Goal: Task Accomplishment & Management: Manage account settings

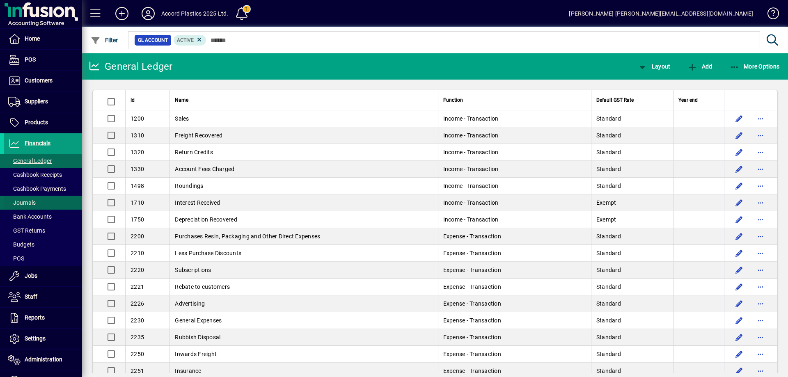
scroll to position [328, 0]
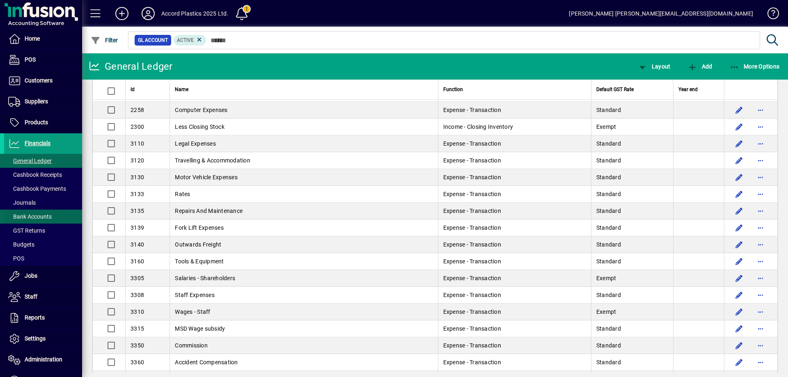
click at [37, 216] on span "Bank Accounts" at bounding box center [29, 216] width 43 height 7
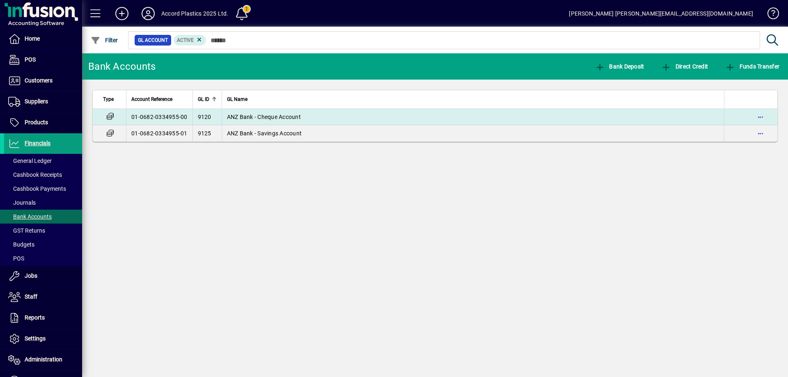
click at [286, 119] on span "ANZ Bank - Cheque Account" at bounding box center [264, 117] width 74 height 7
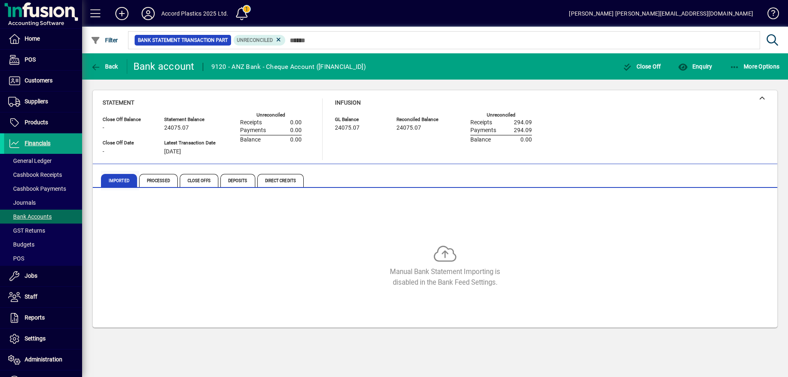
click at [126, 179] on span "Imported" at bounding box center [119, 180] width 36 height 13
click at [156, 183] on span "Processed" at bounding box center [158, 180] width 39 height 13
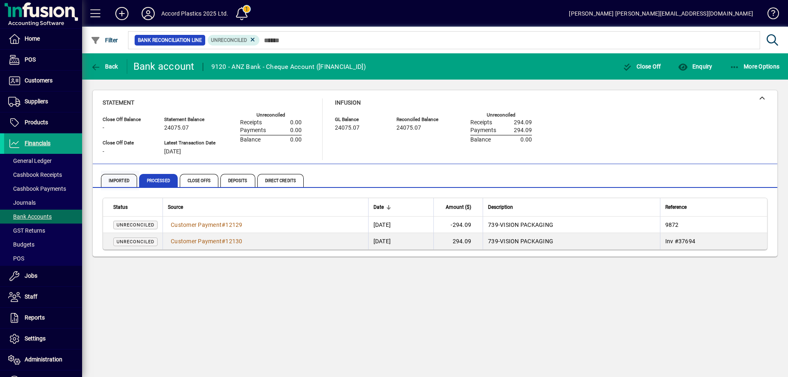
click at [119, 181] on span "Imported" at bounding box center [119, 180] width 36 height 13
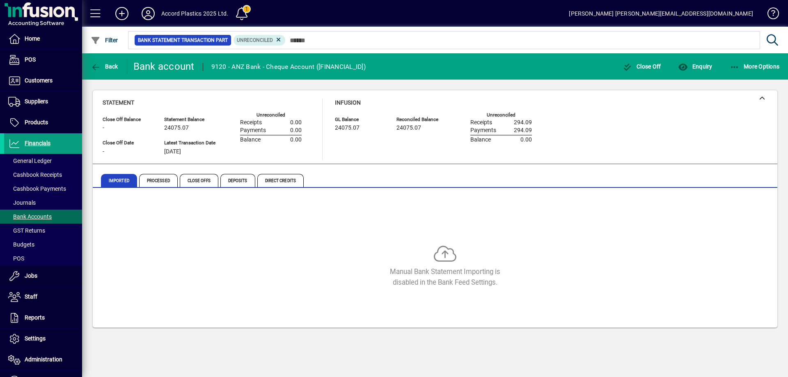
click at [241, 13] on span at bounding box center [242, 14] width 20 height 20
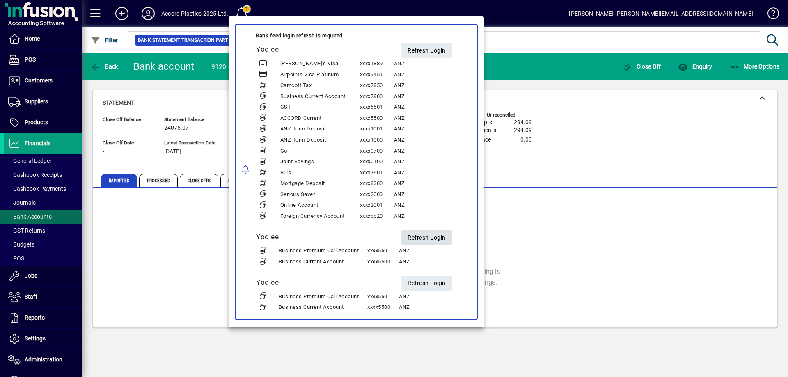
click at [431, 239] on span "Refresh Login" at bounding box center [426, 238] width 38 height 14
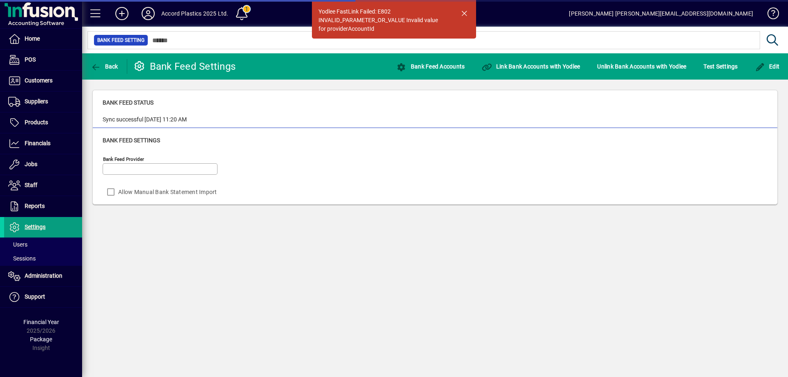
type input "******"
click at [465, 15] on span "button" at bounding box center [464, 13] width 20 height 20
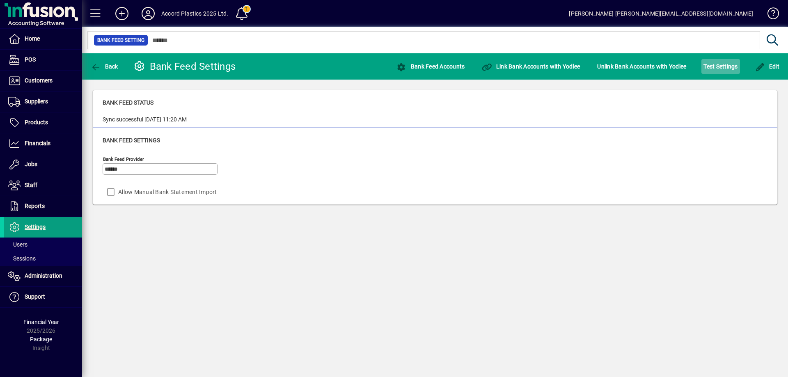
click at [714, 64] on span "Test Settings" at bounding box center [720, 66] width 34 height 13
click at [105, 68] on span "Back" at bounding box center [104, 66] width 27 height 7
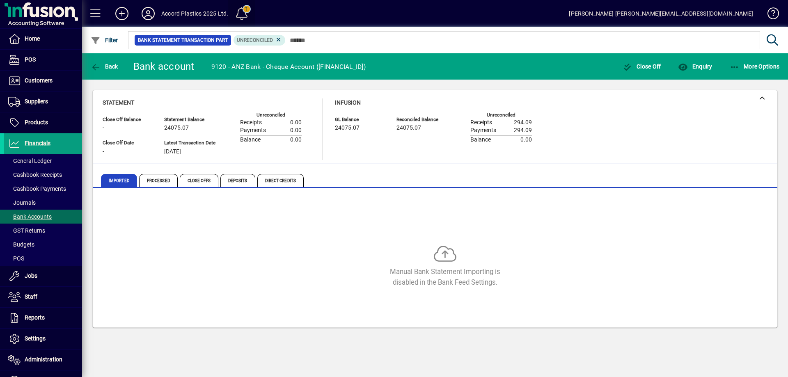
click at [238, 14] on span at bounding box center [242, 14] width 20 height 20
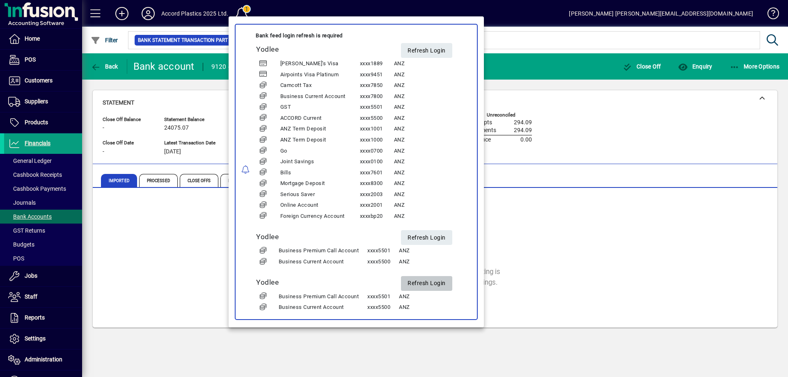
click at [423, 284] on span "Refresh Login" at bounding box center [426, 284] width 38 height 14
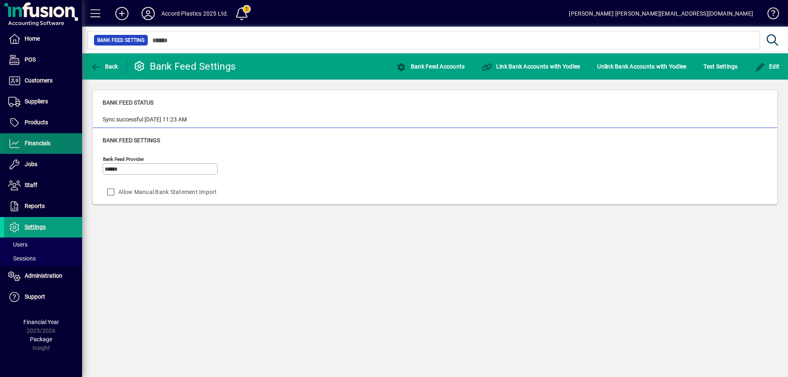
click at [33, 148] on span "Financials" at bounding box center [27, 144] width 46 height 10
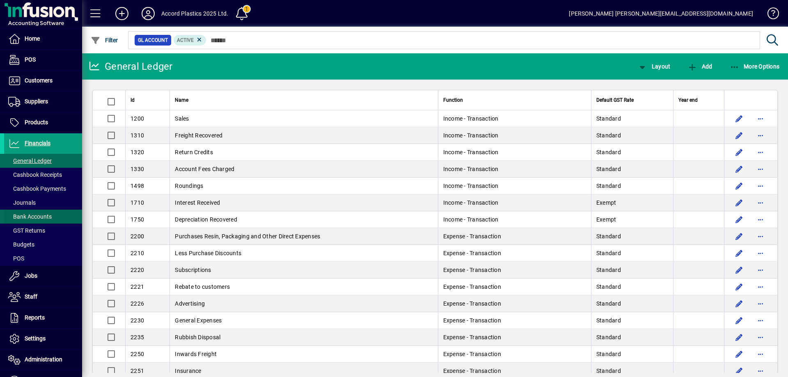
click at [29, 217] on span "Bank Accounts" at bounding box center [29, 216] width 43 height 7
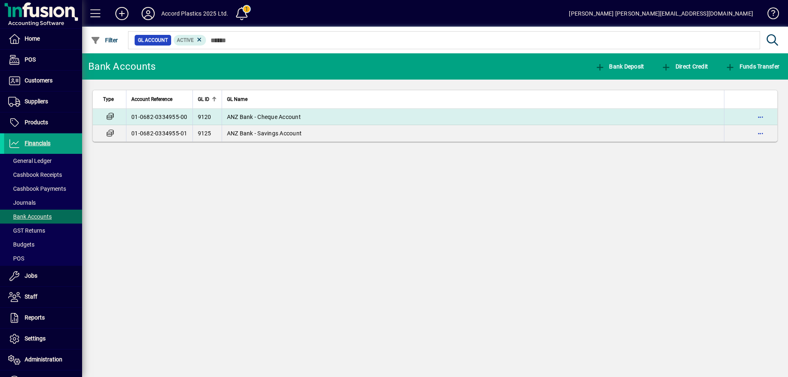
click at [251, 114] on span "ANZ Bank - Cheque Account" at bounding box center [264, 117] width 74 height 7
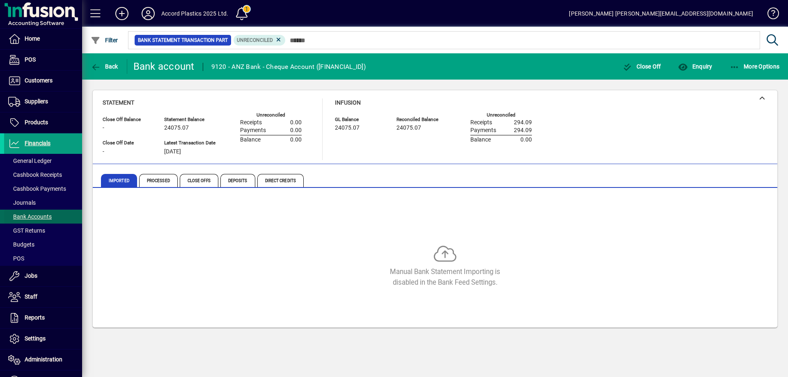
click at [41, 217] on span "Bank Accounts" at bounding box center [29, 216] width 43 height 7
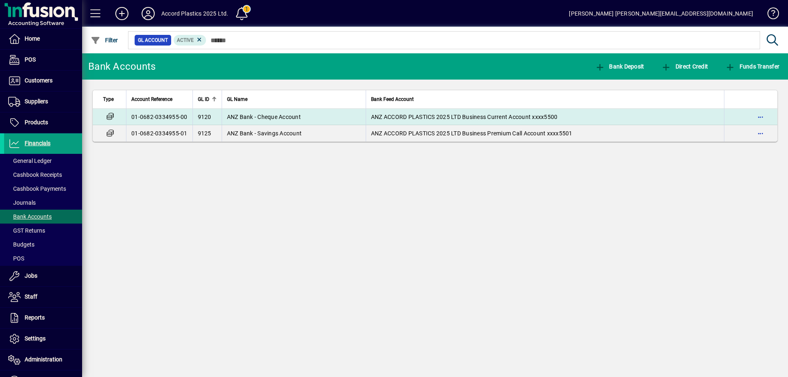
click at [294, 122] on td "ANZ Bank - Cheque Account" at bounding box center [294, 117] width 144 height 16
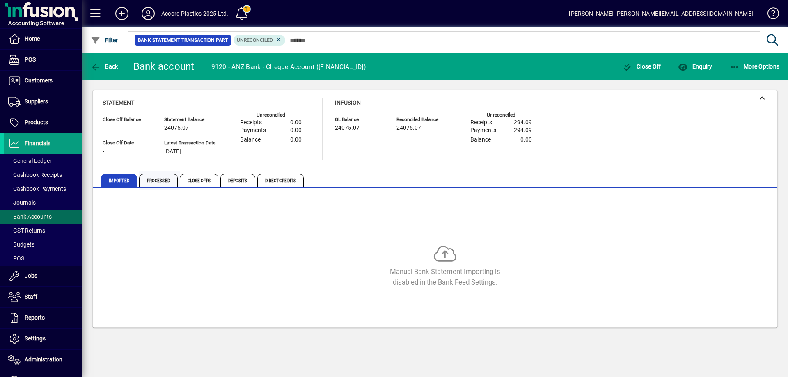
click at [158, 182] on span "Processed" at bounding box center [158, 180] width 39 height 13
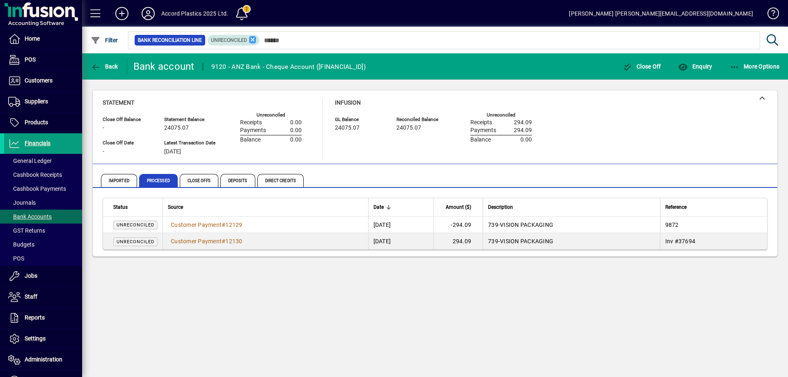
click at [252, 37] on icon at bounding box center [252, 39] width 7 height 7
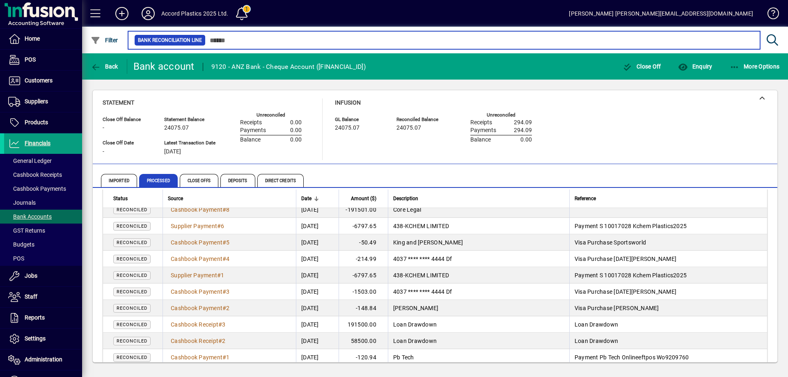
scroll to position [387, 0]
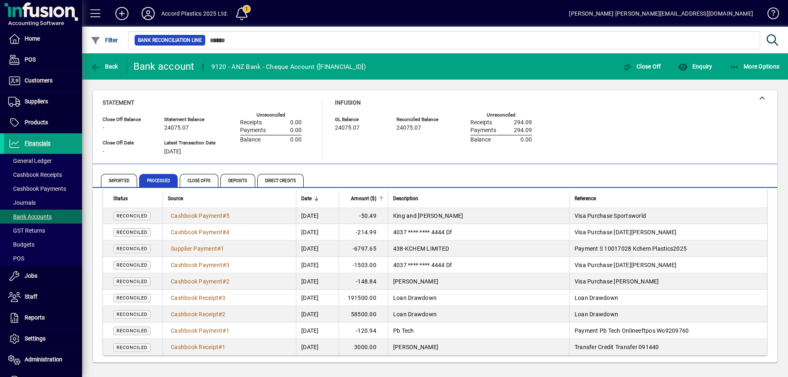
click at [376, 197] on span "Amount ($)" at bounding box center [363, 198] width 25 height 9
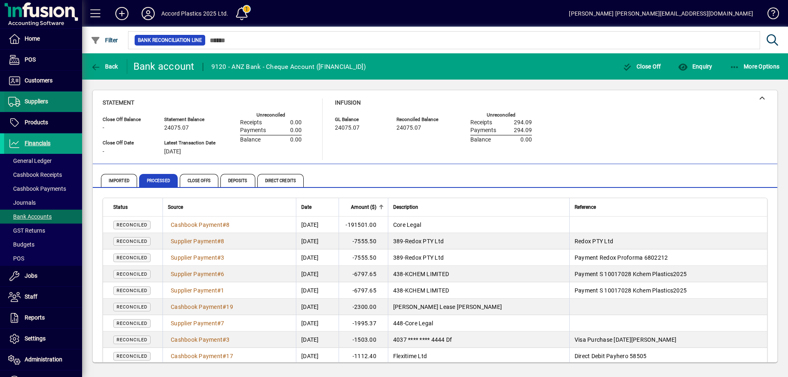
click at [49, 107] on span at bounding box center [43, 102] width 78 height 20
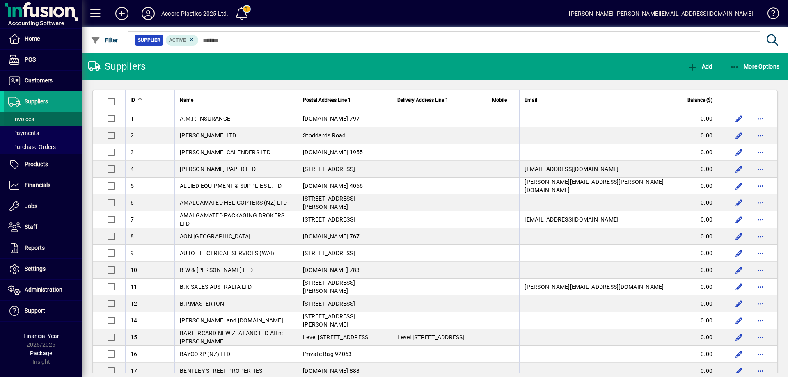
click at [35, 117] on span at bounding box center [43, 119] width 78 height 20
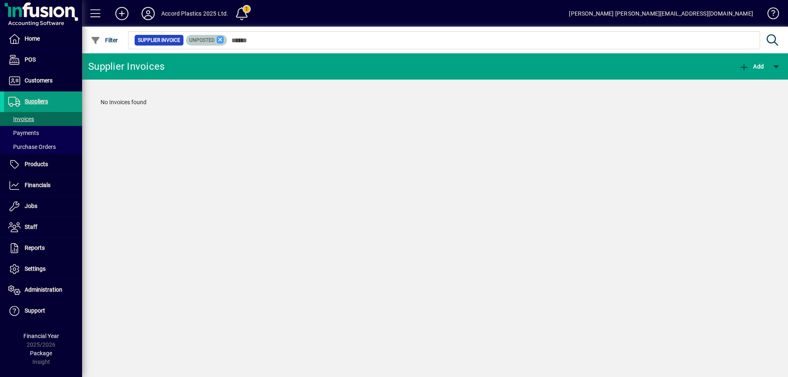
click at [219, 38] on icon at bounding box center [220, 39] width 7 height 7
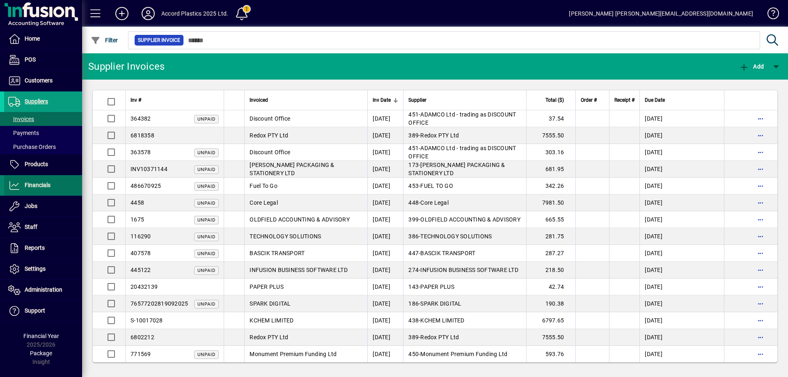
click at [50, 185] on span "Financials" at bounding box center [27, 186] width 46 height 10
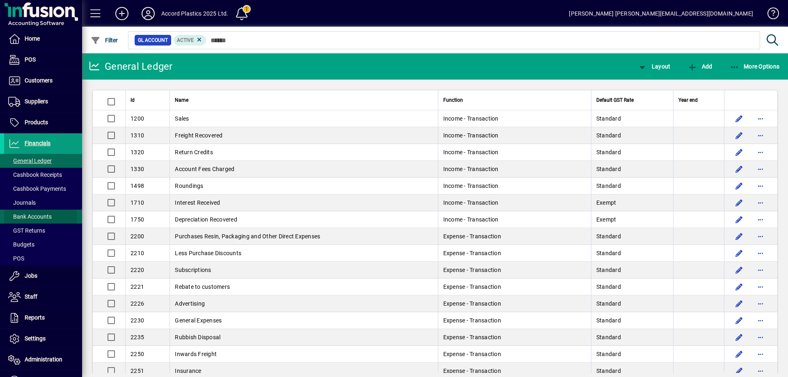
click at [37, 219] on span "Bank Accounts" at bounding box center [29, 216] width 43 height 7
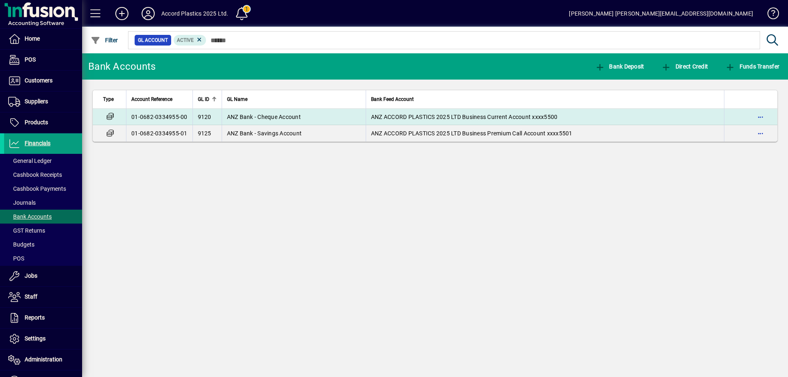
click at [257, 114] on span "ANZ Bank - Cheque Account" at bounding box center [264, 117] width 74 height 7
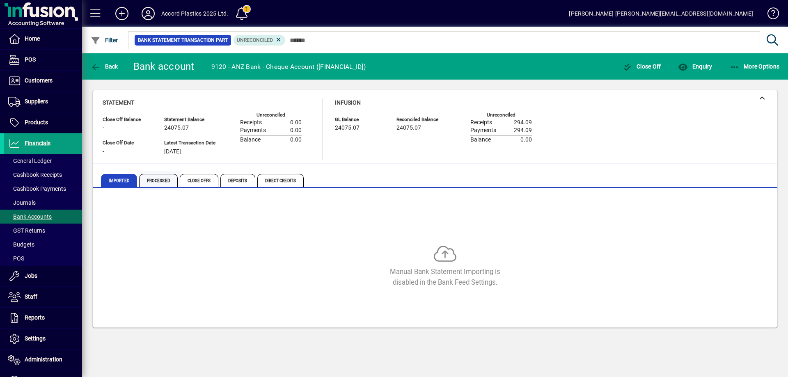
click at [163, 182] on span "Processed" at bounding box center [158, 180] width 39 height 13
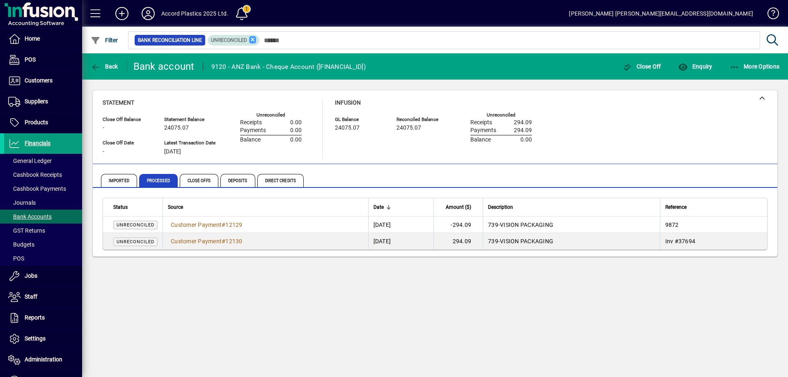
click at [253, 43] on icon at bounding box center [252, 39] width 7 height 7
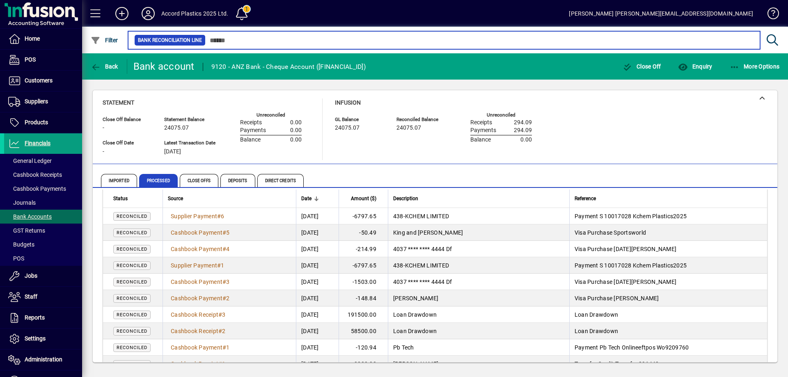
scroll to position [387, 0]
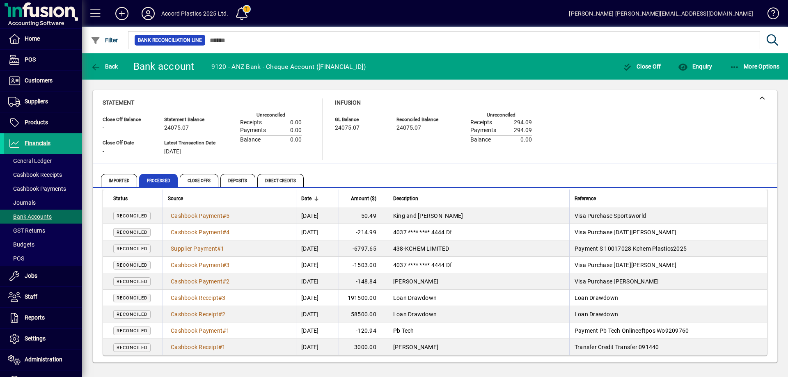
click at [376, 196] on span "Amount ($)" at bounding box center [363, 198] width 25 height 9
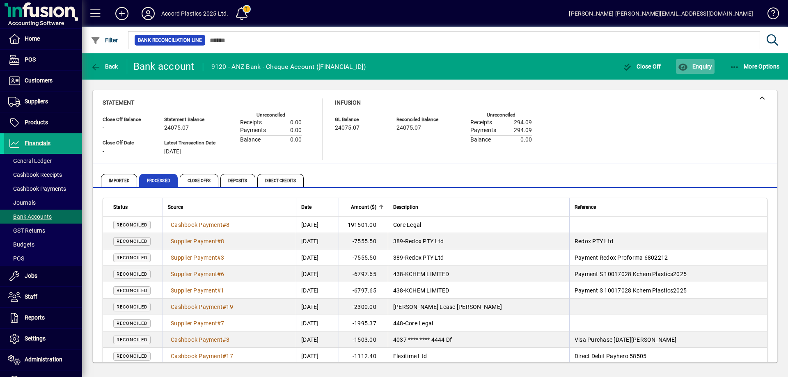
click at [689, 69] on span "Enquiry" at bounding box center [695, 66] width 34 height 7
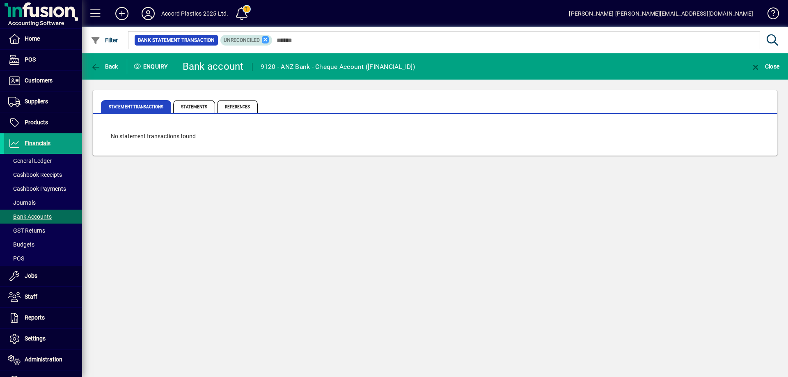
click at [265, 38] on icon at bounding box center [265, 39] width 7 height 7
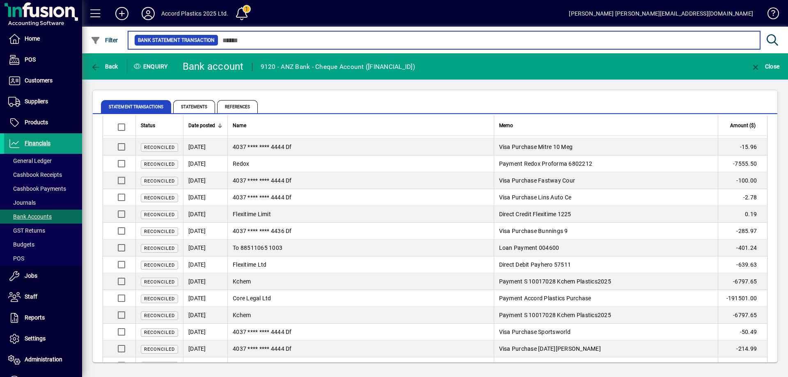
scroll to position [293, 0]
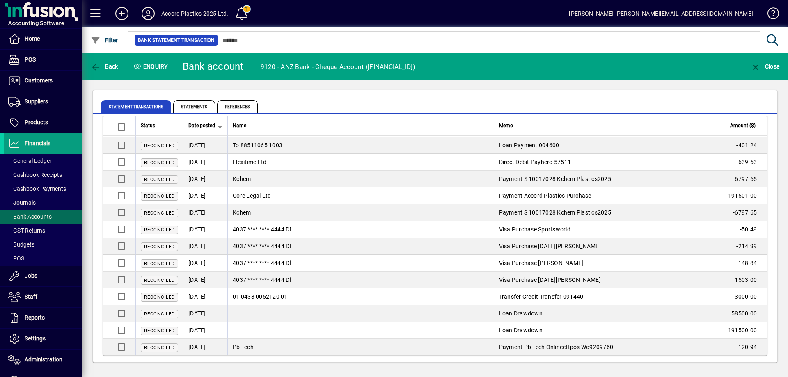
click at [730, 127] on span "Amount ($)" at bounding box center [742, 125] width 25 height 9
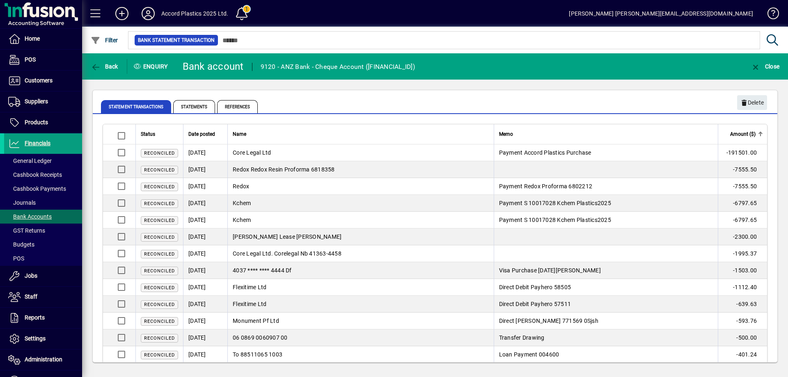
click at [756, 104] on mat-tab-group "Statement Transactions Statements References" at bounding box center [435, 105] width 684 height 17
click at [753, 104] on mat-tab-group "Statement Transactions Statements References" at bounding box center [435, 105] width 684 height 17
click at [249, 219] on span "Kchem" at bounding box center [242, 220] width 18 height 7
click at [152, 219] on span "Reconciled" at bounding box center [159, 220] width 31 height 5
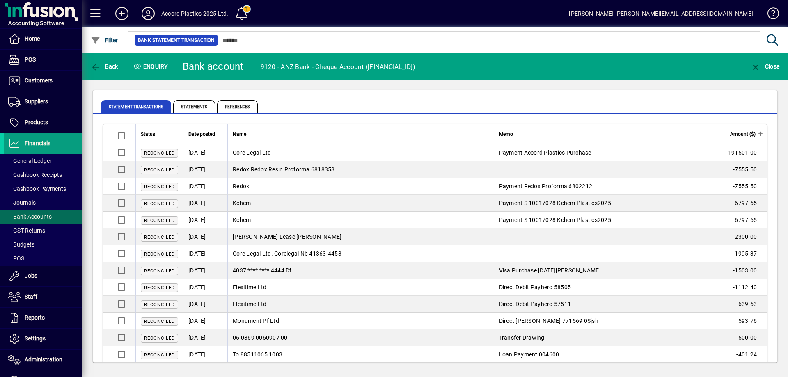
drag, startPoint x: 164, startPoint y: 204, endPoint x: 174, endPoint y: 202, distance: 10.3
click at [167, 204] on span "Reconciled" at bounding box center [159, 203] width 31 height 5
drag, startPoint x: 201, startPoint y: 200, endPoint x: 206, endPoint y: 200, distance: 5.3
click at [201, 200] on td "[DATE]" at bounding box center [205, 203] width 44 height 17
drag, startPoint x: 254, startPoint y: 201, endPoint x: 325, endPoint y: 202, distance: 71.0
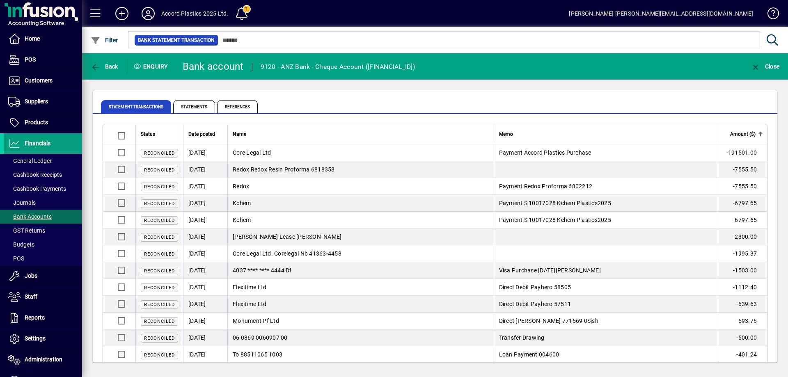
click at [258, 201] on td "Kchem" at bounding box center [360, 203] width 266 height 17
click at [540, 198] on td "Payment S 10017028 Kchem Plastics2025" at bounding box center [606, 203] width 224 height 17
click at [568, 204] on span "Payment S 10017028 Kchem Plastics2025" at bounding box center [555, 203] width 112 height 7
click at [584, 218] on span "Payment S 10017028 Kchem Plastics2025" at bounding box center [555, 220] width 112 height 7
click at [115, 67] on span "Back" at bounding box center [104, 66] width 27 height 7
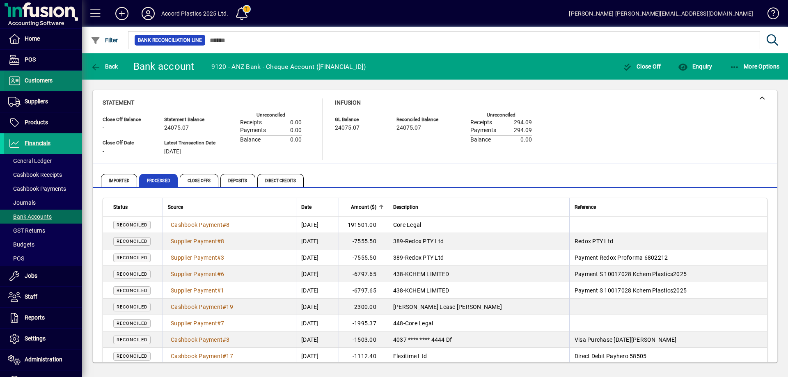
click at [45, 86] on span at bounding box center [43, 81] width 78 height 20
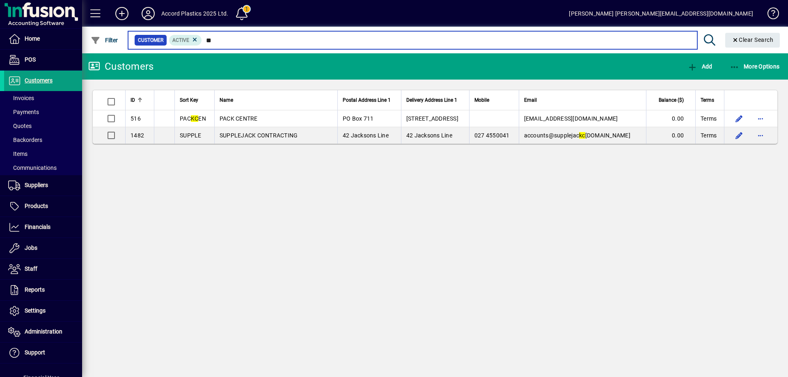
type input "*"
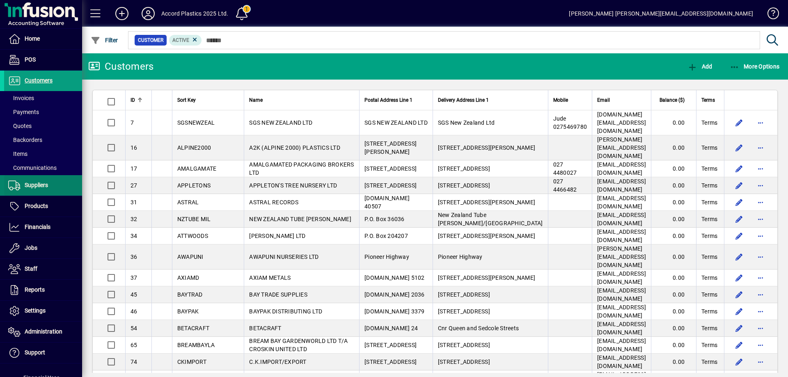
click at [45, 184] on span "Suppliers" at bounding box center [36, 185] width 23 height 7
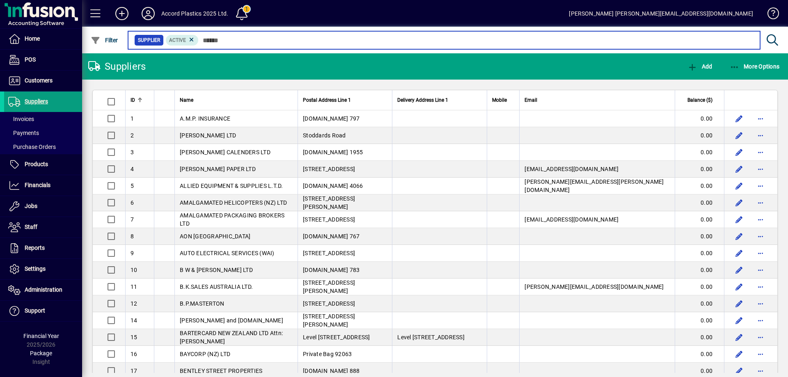
click at [218, 40] on input "text" at bounding box center [476, 39] width 555 height 11
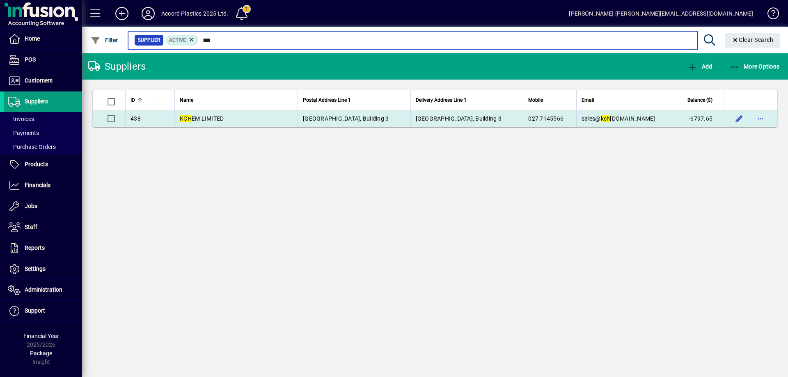
type input "***"
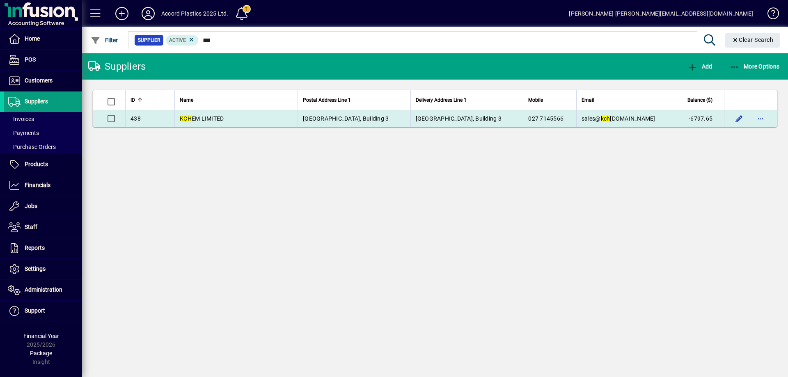
click at [226, 121] on td "KCH EM LIMITED" at bounding box center [235, 118] width 123 height 16
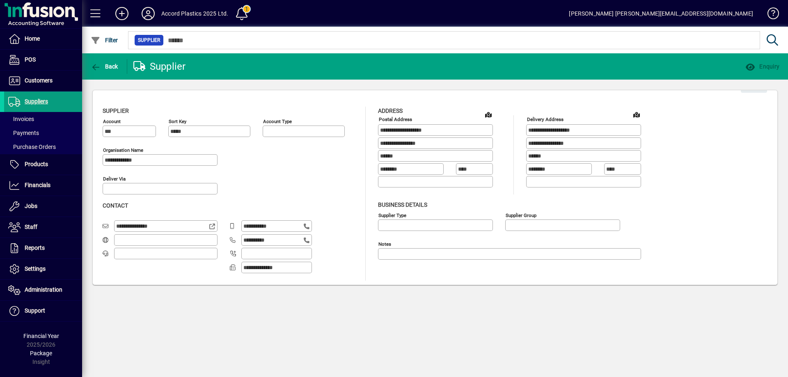
type input "**********"
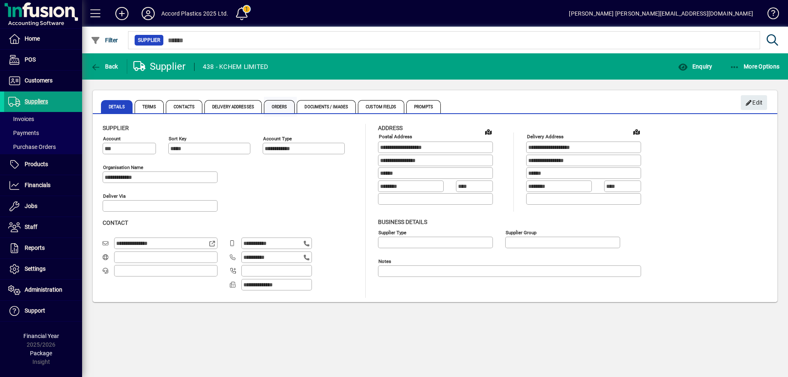
click at [269, 108] on span "Orders" at bounding box center [279, 106] width 31 height 13
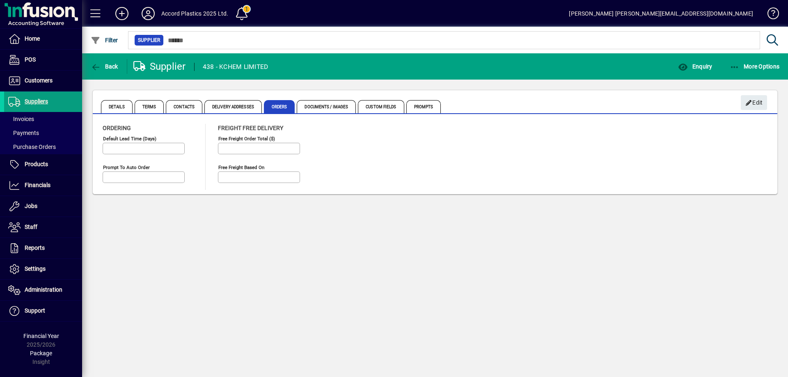
type input "*********"
type input "**********"
click at [146, 105] on span "Terms" at bounding box center [150, 106] width 30 height 13
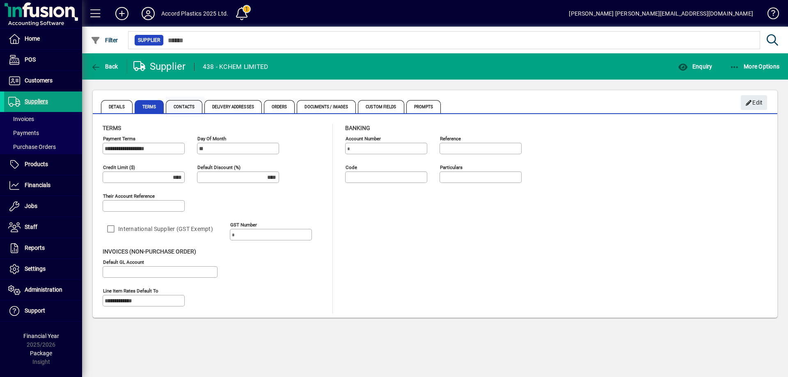
click at [190, 107] on span "Contacts" at bounding box center [184, 106] width 37 height 13
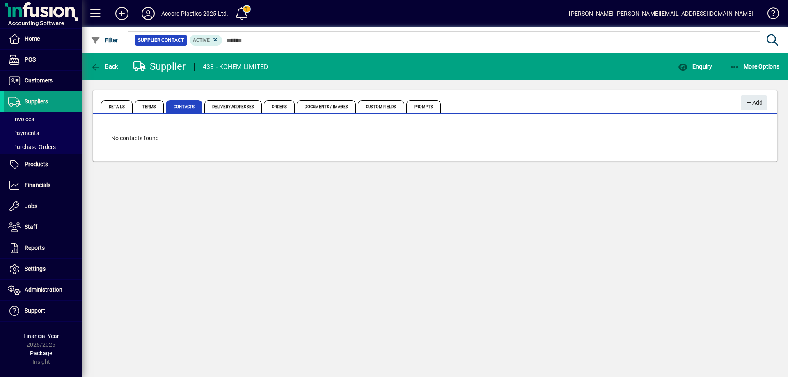
click at [229, 106] on span "Delivery Addresses" at bounding box center [232, 106] width 57 height 13
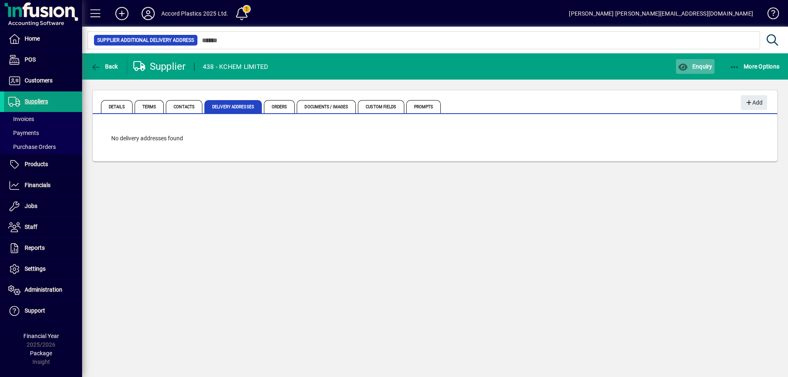
click at [693, 66] on span "Enquiry" at bounding box center [695, 66] width 34 height 7
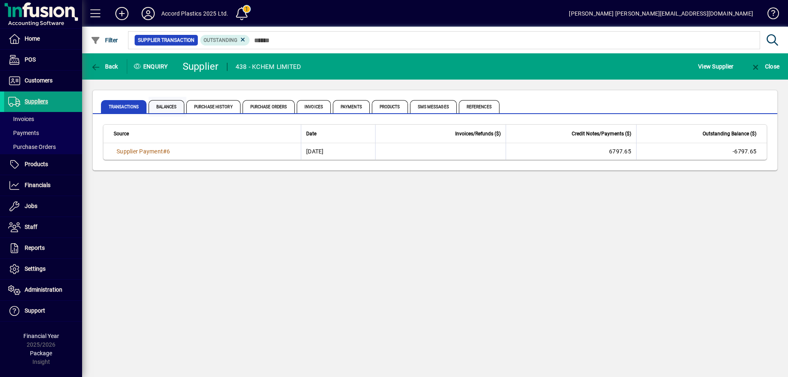
click at [163, 108] on span "Balances" at bounding box center [167, 106] width 36 height 13
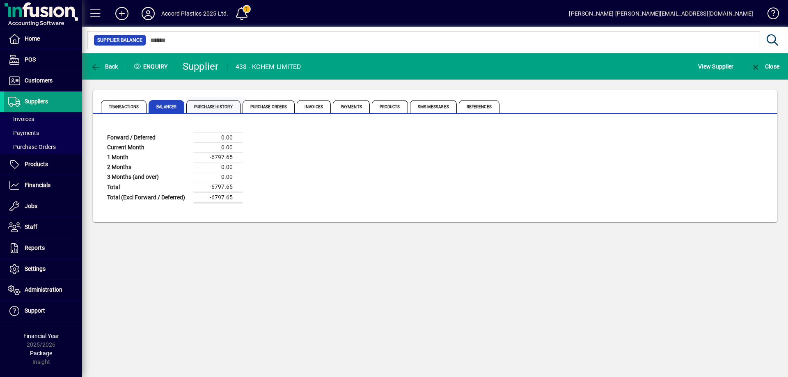
click at [216, 109] on span "Purchase History" at bounding box center [213, 106] width 54 height 13
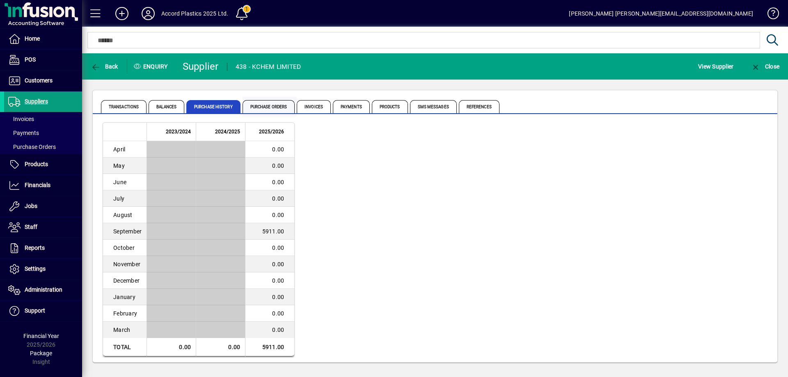
click at [260, 103] on span "Purchase Orders" at bounding box center [269, 106] width 53 height 13
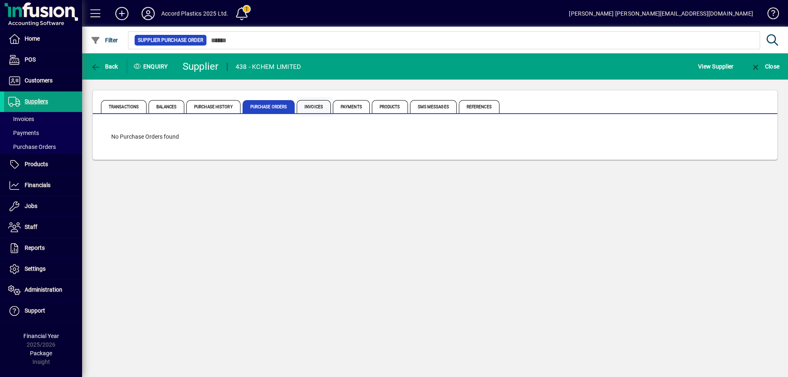
click at [315, 103] on span "Invoices" at bounding box center [314, 106] width 34 height 13
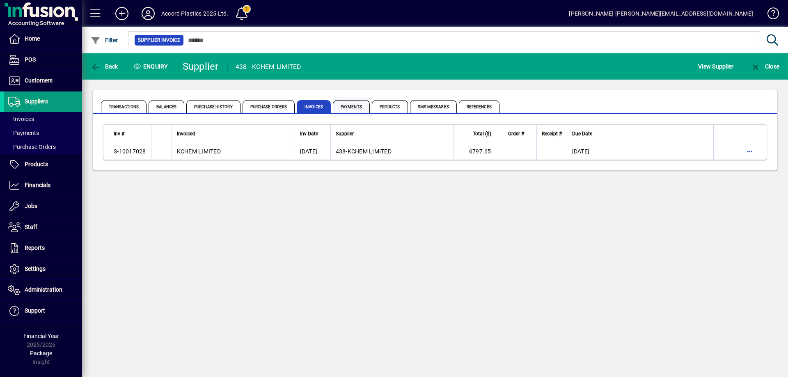
click at [351, 103] on span "Payments" at bounding box center [351, 106] width 37 height 13
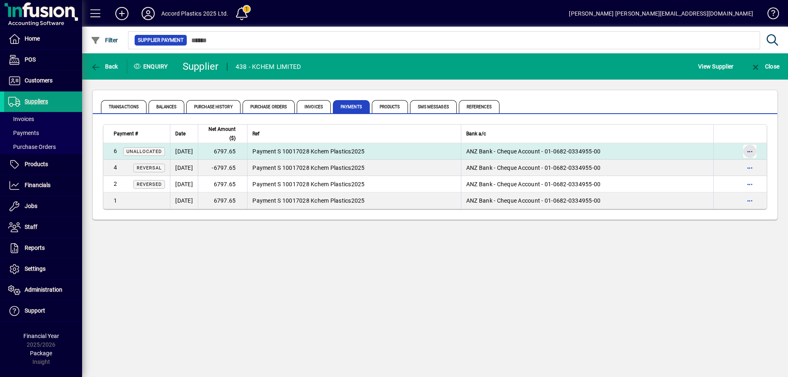
click at [751, 150] on span "button" at bounding box center [750, 152] width 20 height 20
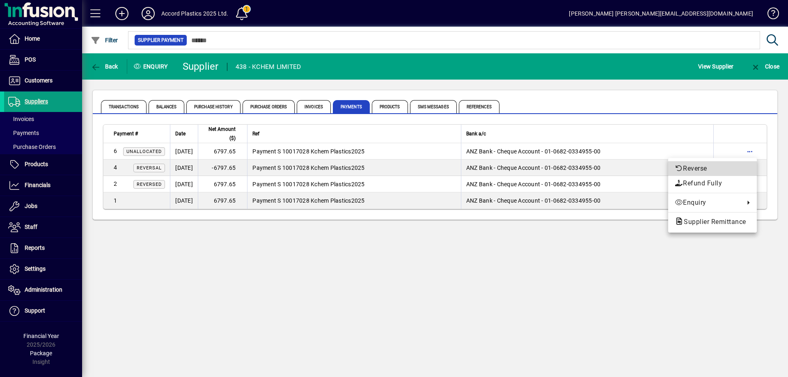
click at [696, 168] on span "Reverse" at bounding box center [713, 169] width 76 height 10
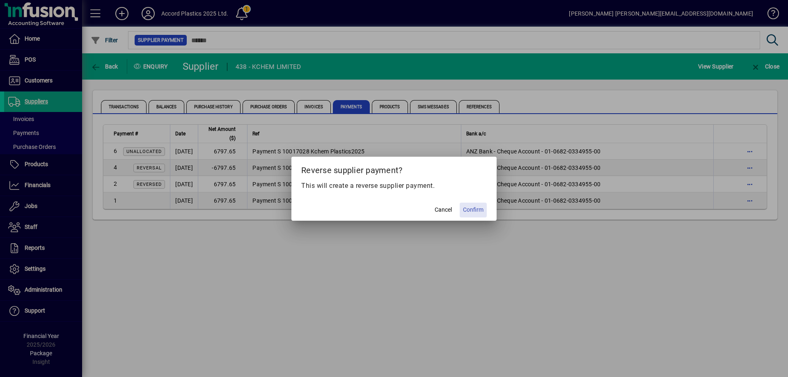
click at [473, 208] on span "Confirm" at bounding box center [473, 210] width 21 height 9
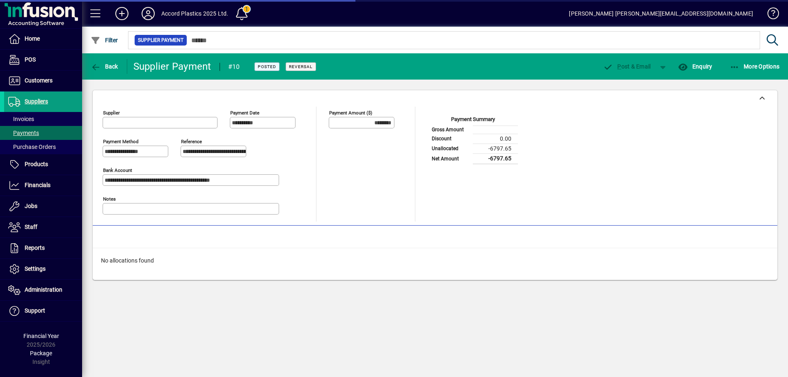
type input "**********"
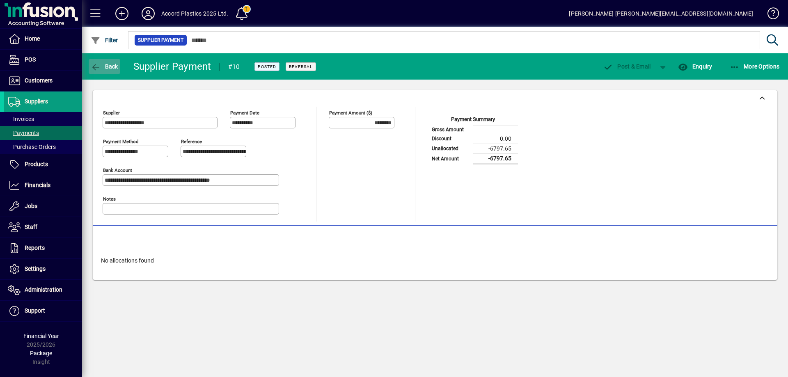
click at [93, 65] on icon "button" at bounding box center [96, 67] width 10 height 8
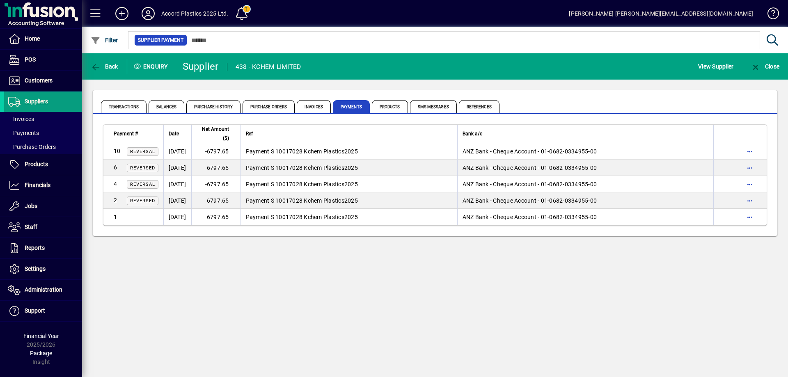
click at [93, 65] on icon "button" at bounding box center [96, 67] width 10 height 8
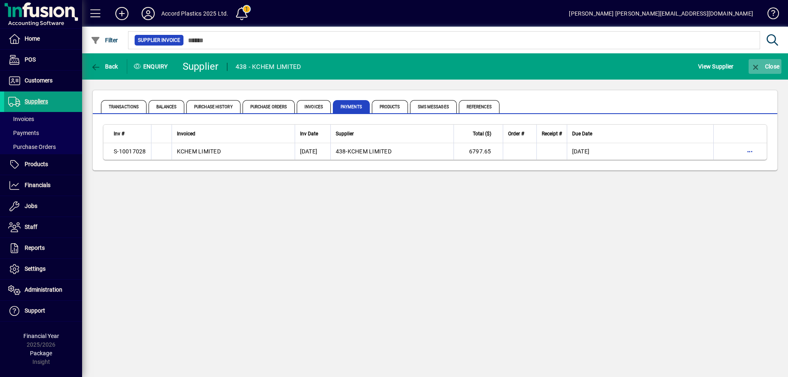
click at [758, 69] on icon "button" at bounding box center [756, 67] width 10 height 8
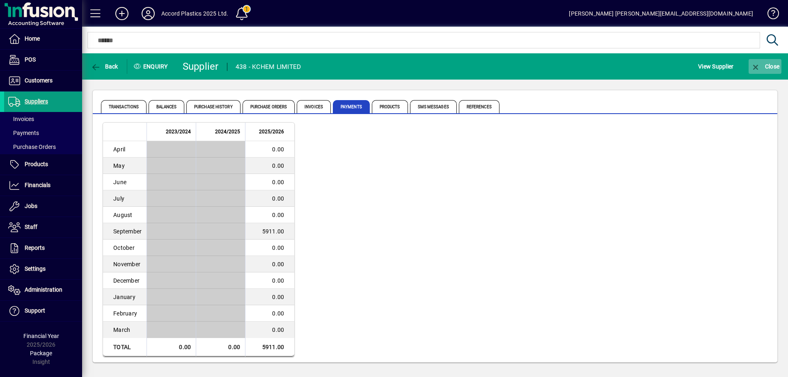
click at [763, 69] on span "Close" at bounding box center [765, 66] width 29 height 7
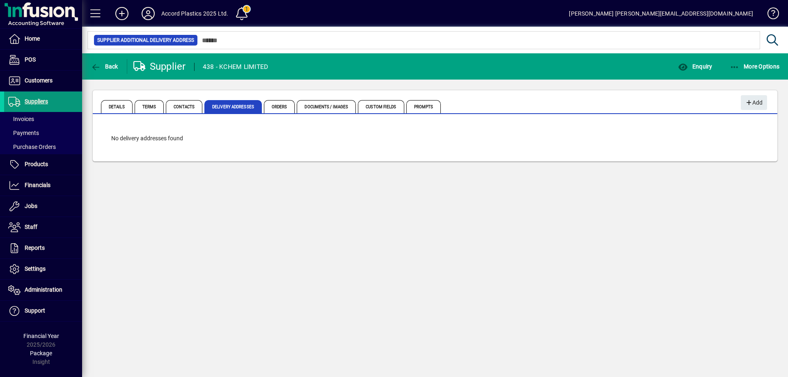
click at [41, 103] on span "Suppliers" at bounding box center [36, 101] width 23 height 7
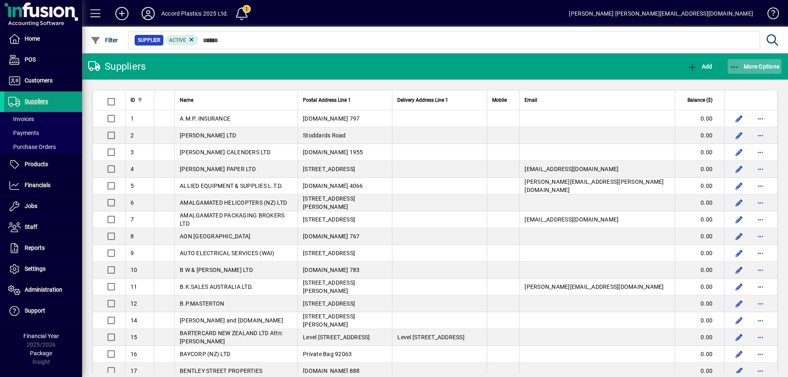
click at [762, 68] on span "More Options" at bounding box center [755, 66] width 50 height 7
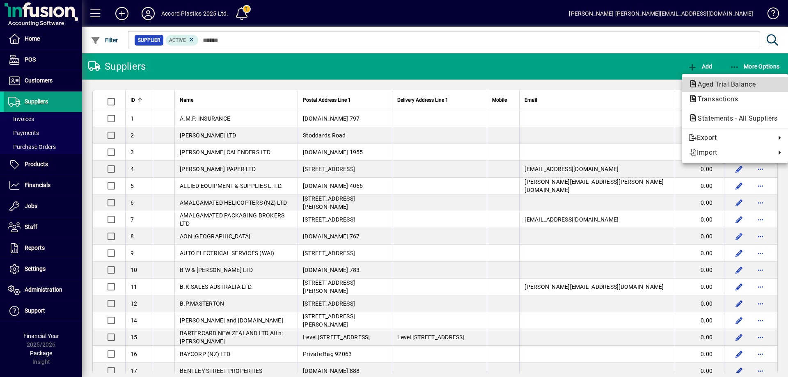
click at [723, 85] on span "Aged Trial Balance" at bounding box center [724, 84] width 71 height 8
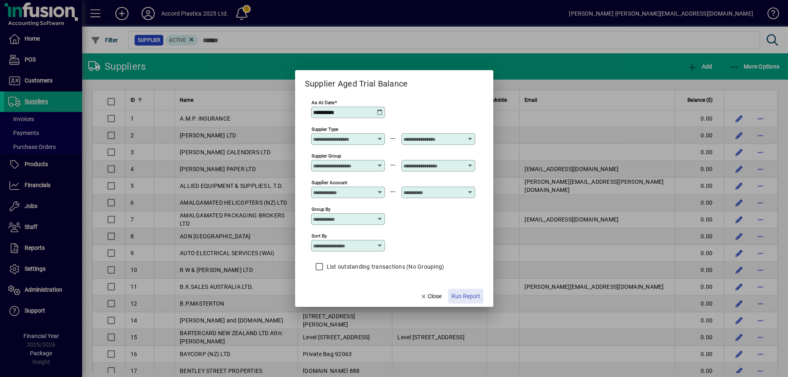
click at [461, 297] on span "Run Report" at bounding box center [465, 296] width 29 height 9
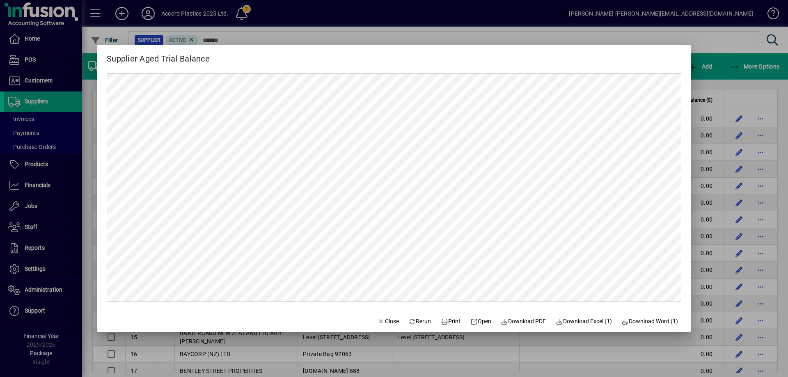
click at [489, 11] on div at bounding box center [394, 188] width 788 height 377
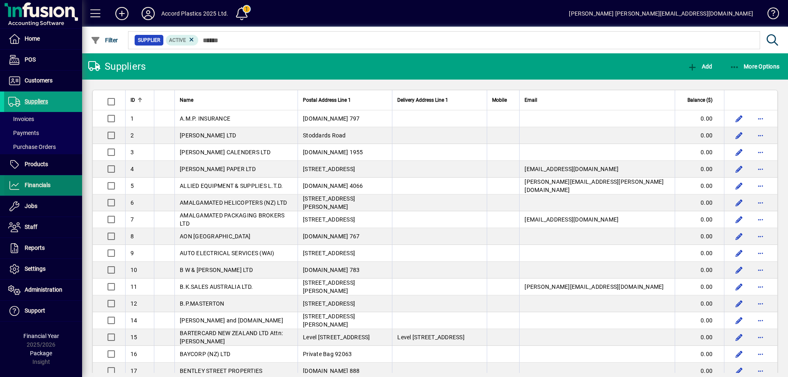
click at [43, 188] on span "Financials" at bounding box center [38, 185] width 26 height 7
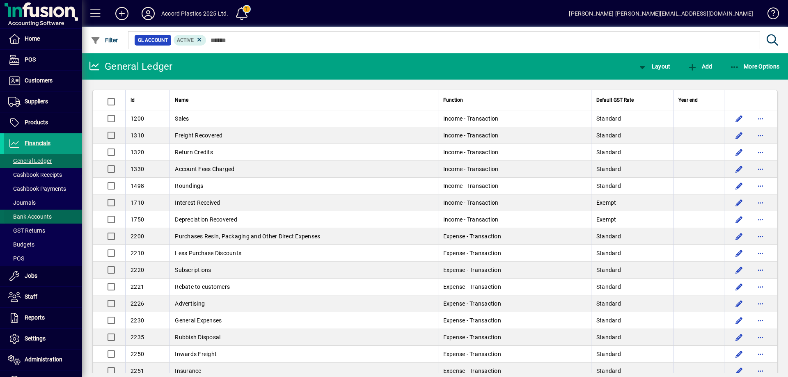
click at [41, 217] on span "Bank Accounts" at bounding box center [29, 216] width 43 height 7
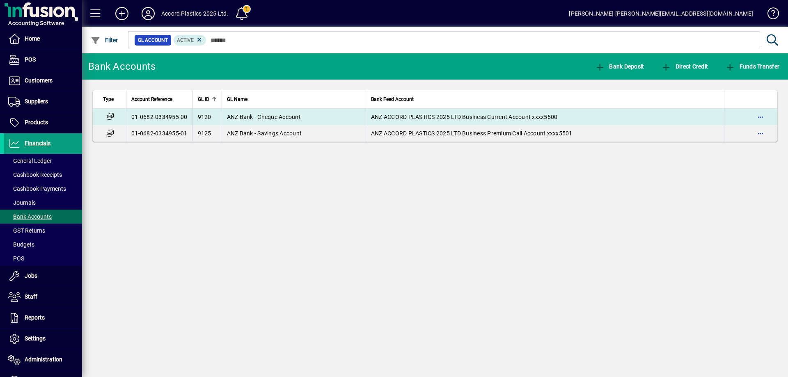
click at [300, 117] on span "ANZ Bank - Cheque Account" at bounding box center [264, 117] width 74 height 7
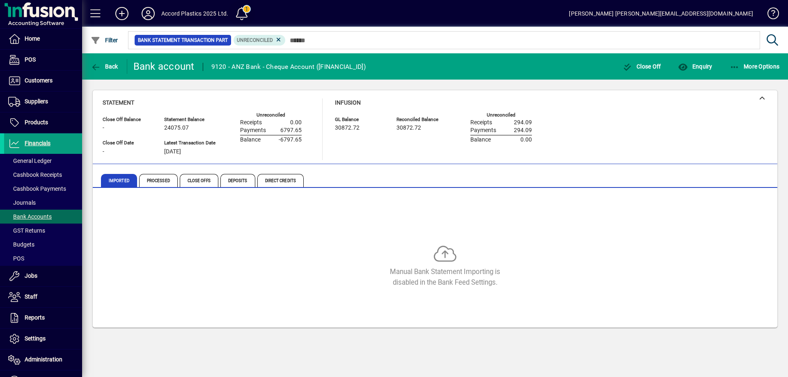
click at [243, 16] on span at bounding box center [242, 14] width 20 height 20
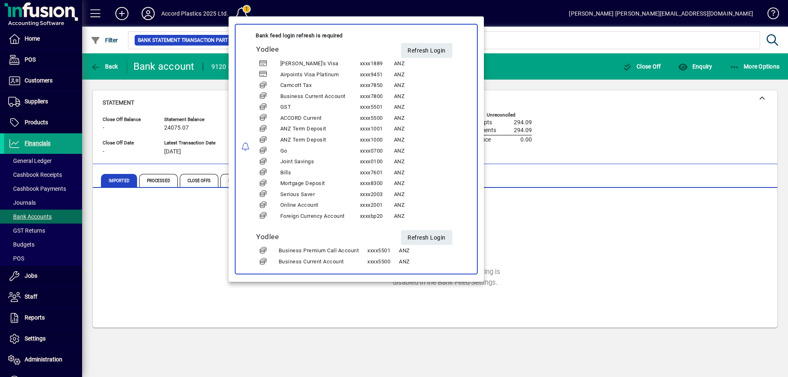
click at [577, 41] on div at bounding box center [394, 188] width 788 height 377
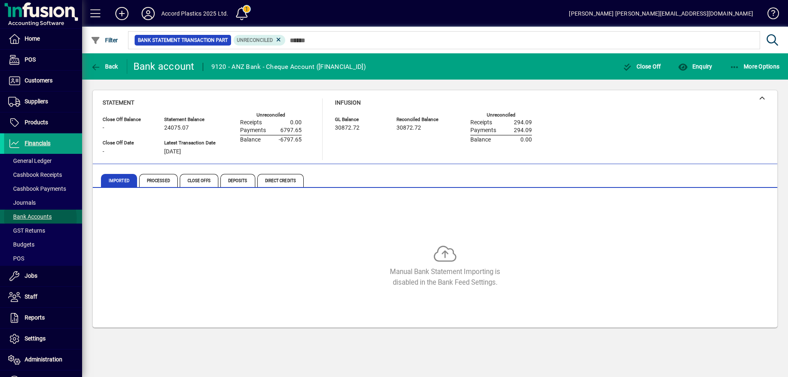
click at [35, 218] on span "Bank Accounts" at bounding box center [29, 216] width 43 height 7
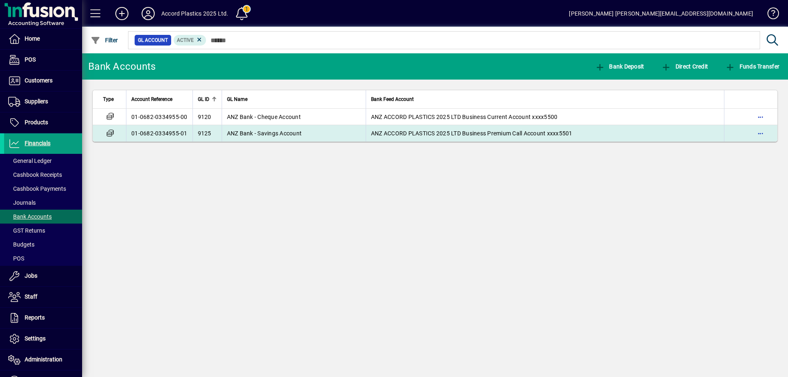
click at [296, 135] on span "ANZ Bank - Savings Account" at bounding box center [264, 133] width 75 height 7
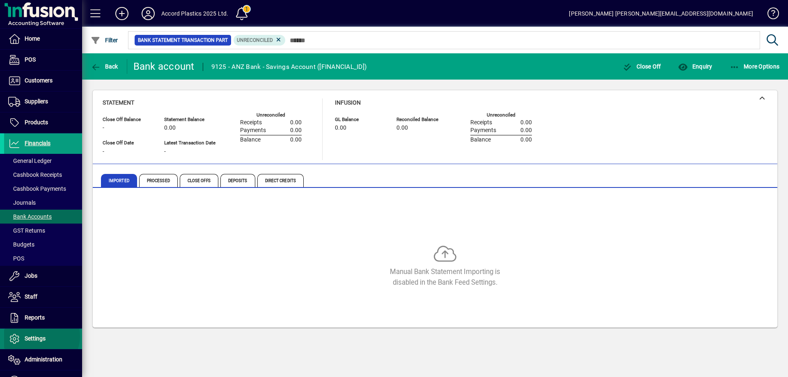
click at [41, 336] on span "Settings" at bounding box center [35, 338] width 21 height 7
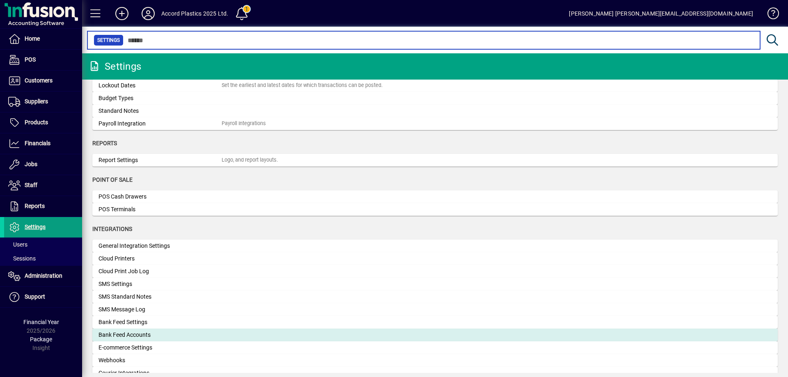
scroll to position [246, 0]
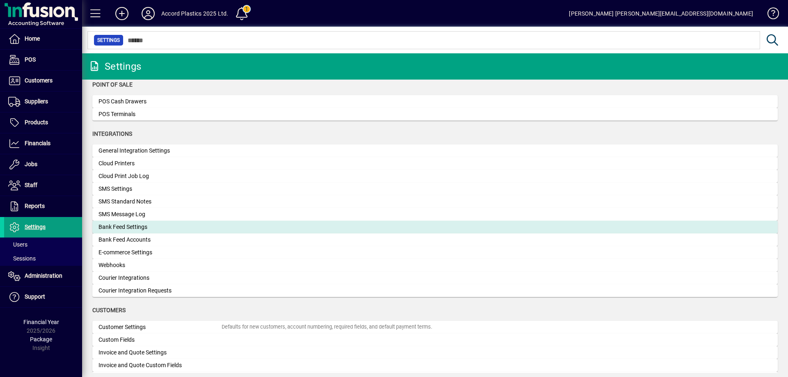
click at [146, 229] on div "Bank Feed Settings" at bounding box center [159, 227] width 123 height 9
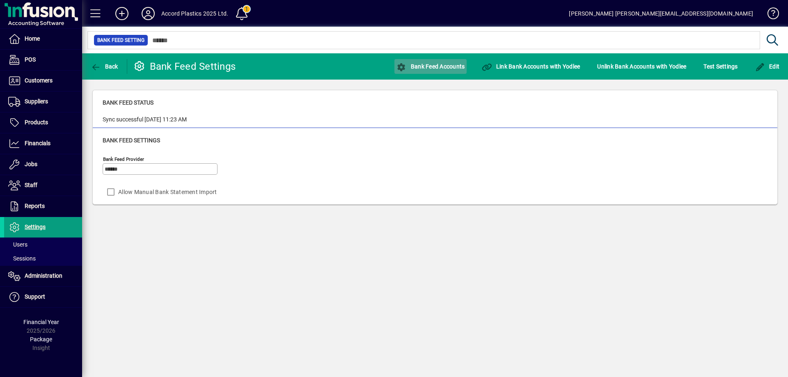
click at [421, 73] on span "button" at bounding box center [430, 67] width 72 height 20
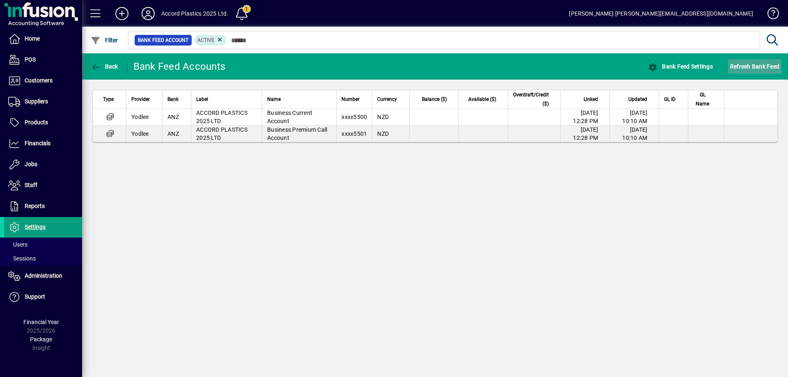
click at [744, 65] on span "Refresh Bank Feed" at bounding box center [754, 66] width 49 height 13
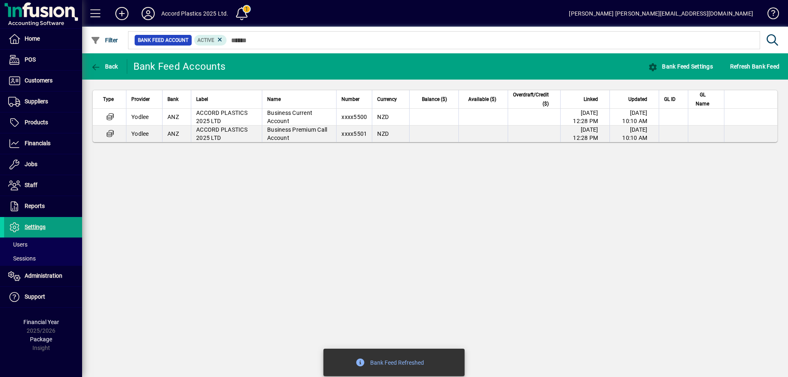
click at [582, 115] on td "[DATE] 12:28 PM" at bounding box center [584, 117] width 49 height 17
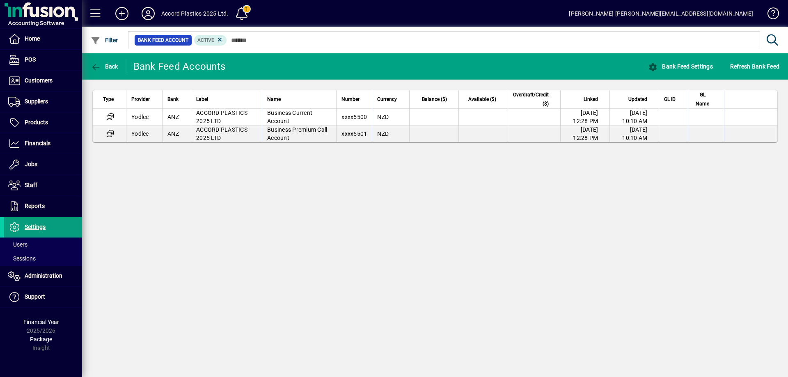
click at [189, 121] on td "ANZ" at bounding box center [176, 117] width 29 height 17
click at [662, 66] on span "Bank Feed Settings" at bounding box center [680, 66] width 65 height 7
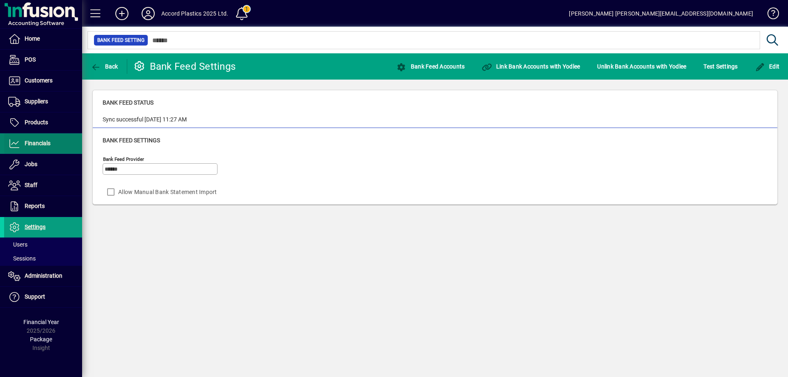
click at [41, 146] on span "Financials" at bounding box center [38, 143] width 26 height 7
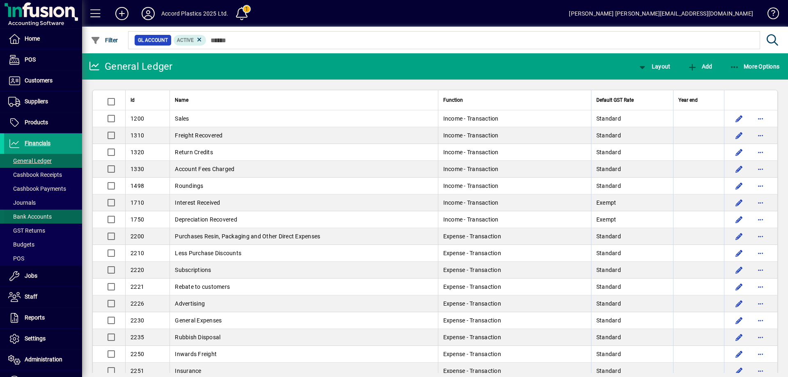
click at [32, 215] on span "Bank Accounts" at bounding box center [29, 216] width 43 height 7
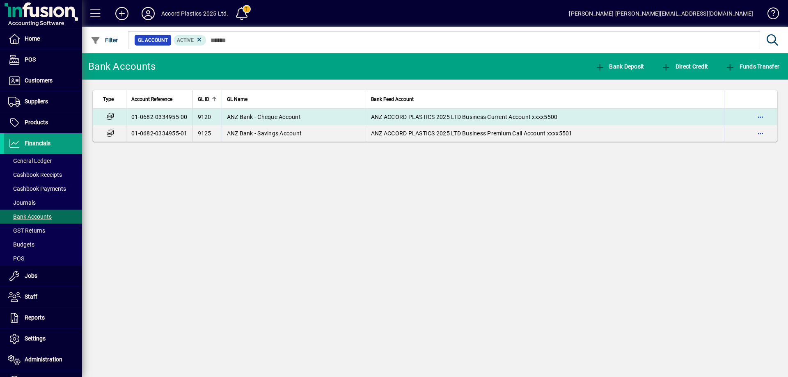
click at [300, 117] on span "ANZ Bank - Cheque Account" at bounding box center [264, 117] width 74 height 7
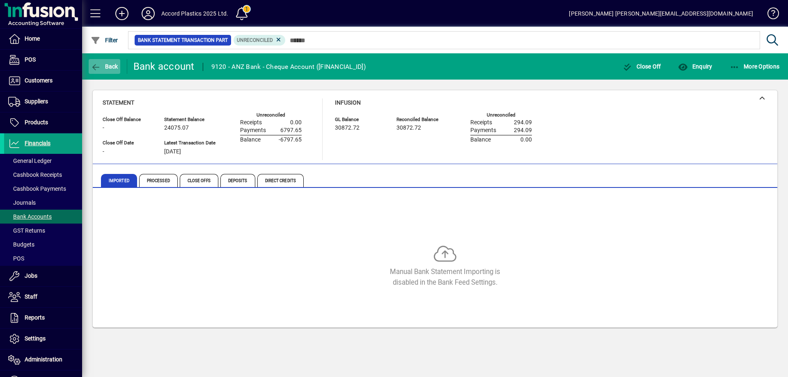
click at [100, 62] on span "button" at bounding box center [105, 67] width 32 height 20
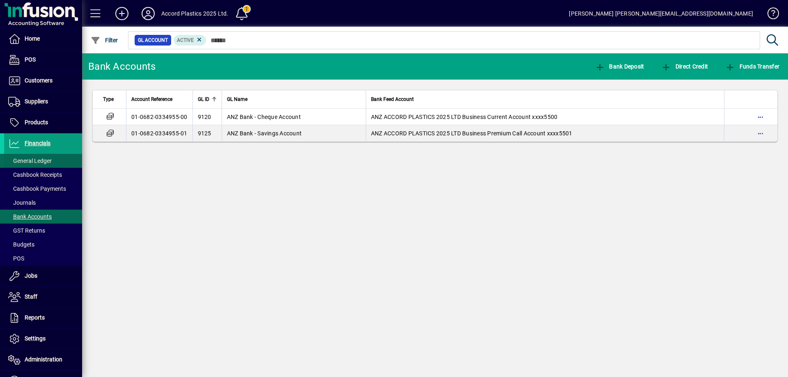
click at [34, 163] on span "General Ledger" at bounding box center [29, 161] width 43 height 7
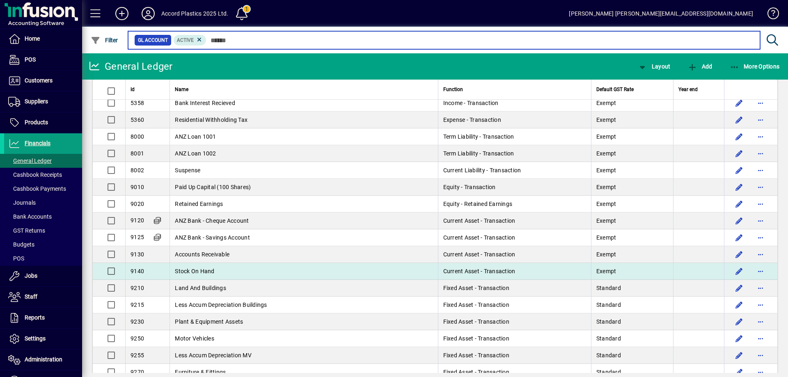
scroll to position [1067, 0]
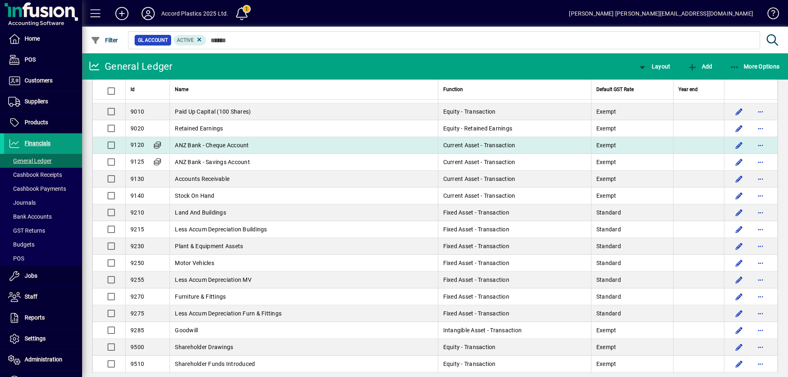
click at [204, 151] on td "ANZ Bank - Cheque Account" at bounding box center [303, 145] width 268 height 17
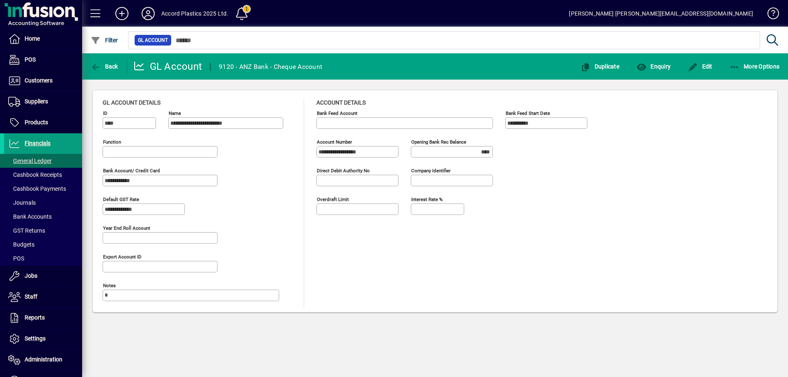
type input "**********"
click at [710, 67] on span "Edit" at bounding box center [700, 66] width 25 height 7
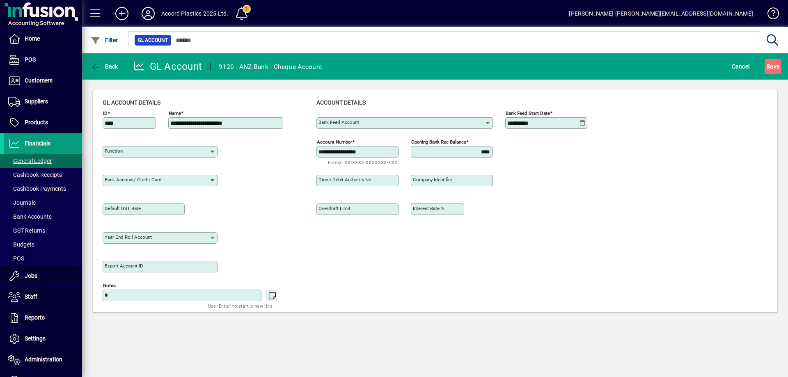
type input "**********"
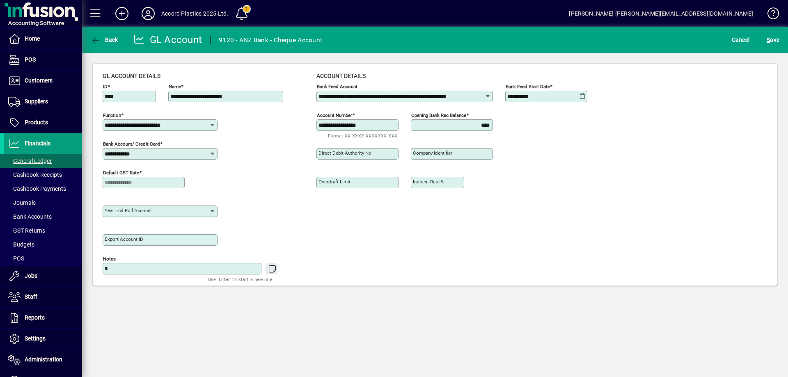
click at [456, 96] on input "**********" at bounding box center [401, 96] width 166 height 7
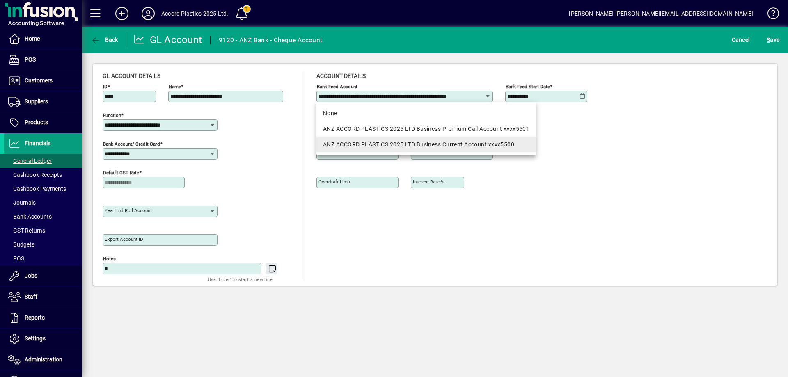
click at [460, 142] on div "ANZ ACCORD PLASTICS 2025 LTD Business Current Account xxxx5500" at bounding box center [426, 144] width 206 height 9
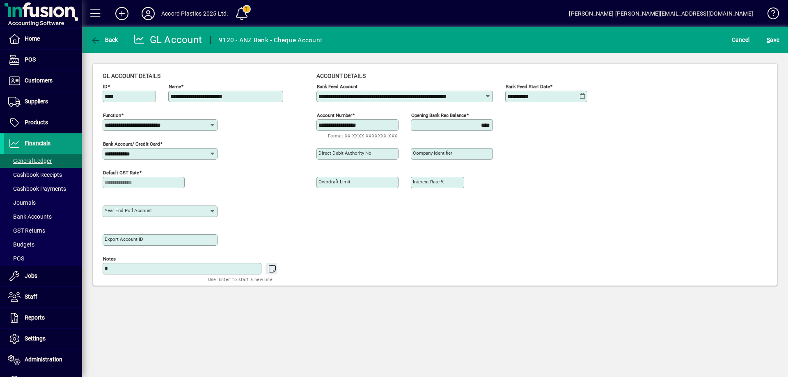
click at [524, 114] on div "**********" at bounding box center [457, 123] width 283 height 29
click at [768, 41] on span "S" at bounding box center [768, 40] width 3 height 7
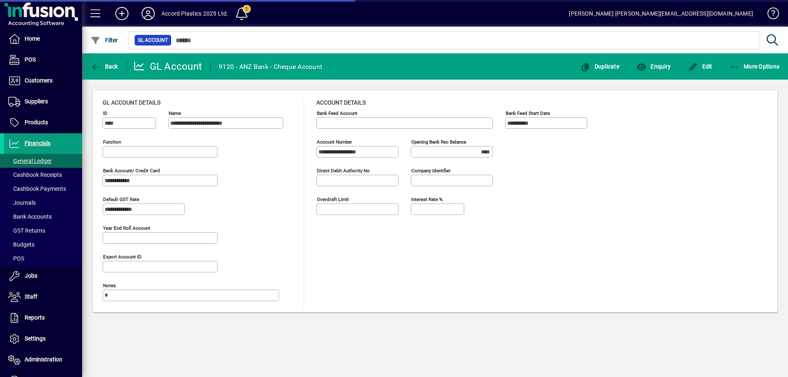
type input "**********"
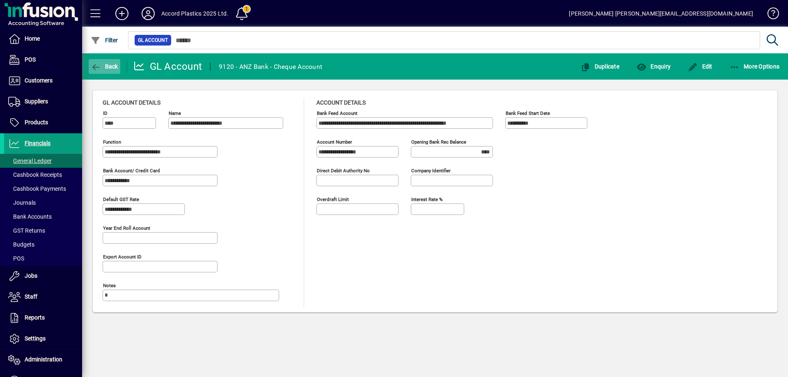
click at [113, 69] on span "Back" at bounding box center [104, 66] width 27 height 7
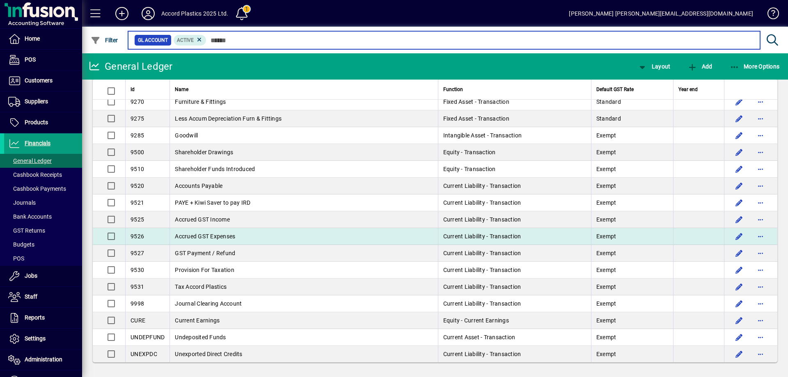
scroll to position [1098, 0]
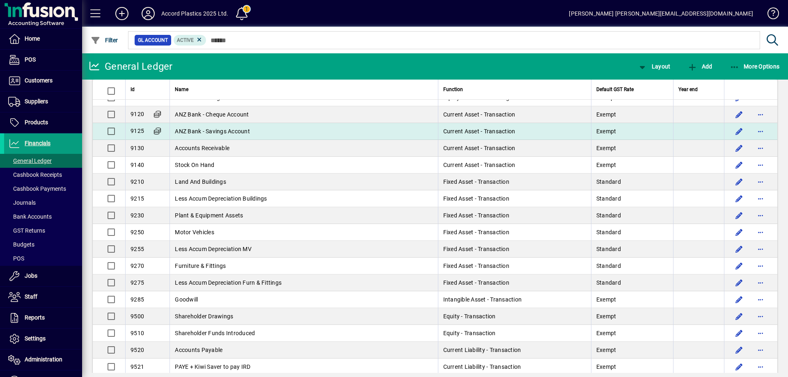
click at [227, 132] on span "ANZ Bank - Savings Account" at bounding box center [212, 131] width 75 height 7
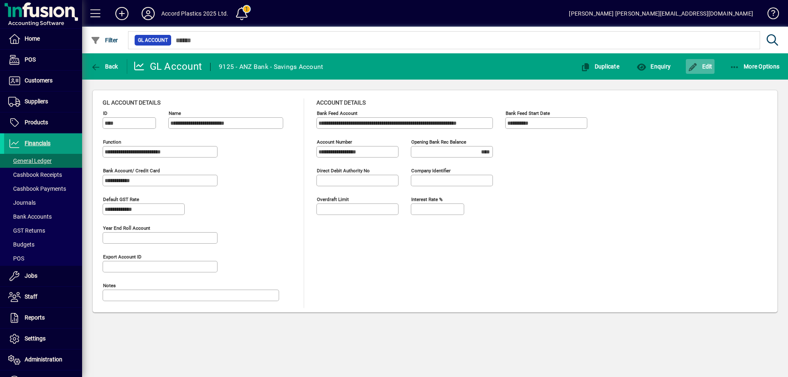
click at [703, 67] on span "Edit" at bounding box center [700, 66] width 25 height 7
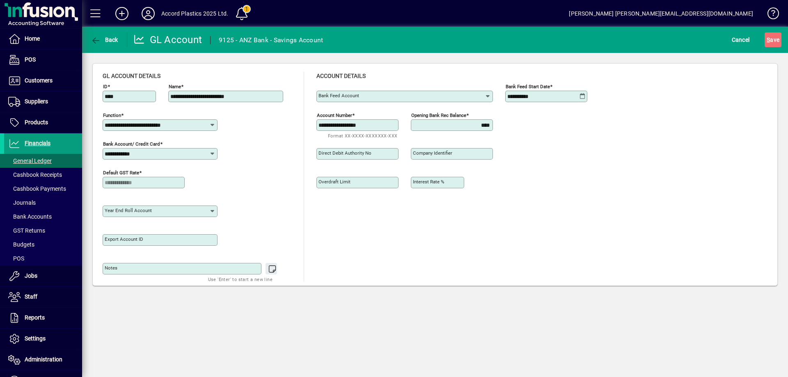
type input "**********"
click at [472, 98] on input "**********" at bounding box center [401, 96] width 166 height 7
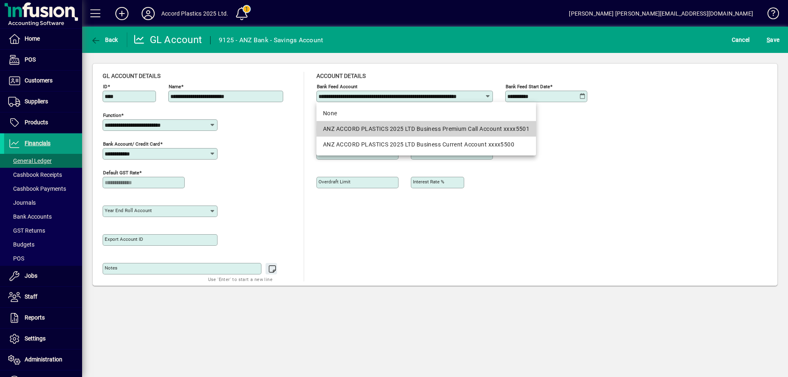
click at [476, 129] on div "ANZ ACCORD PLASTICS 2025 LTD Business Premium Call Account xxxx5501" at bounding box center [426, 129] width 206 height 9
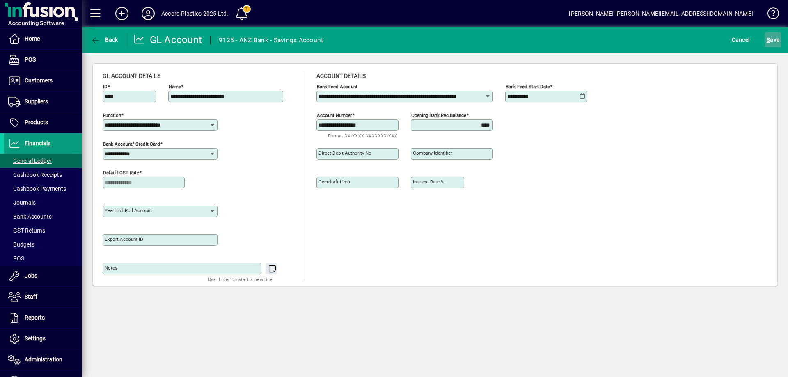
click at [768, 47] on span "submit" at bounding box center [773, 40] width 17 height 20
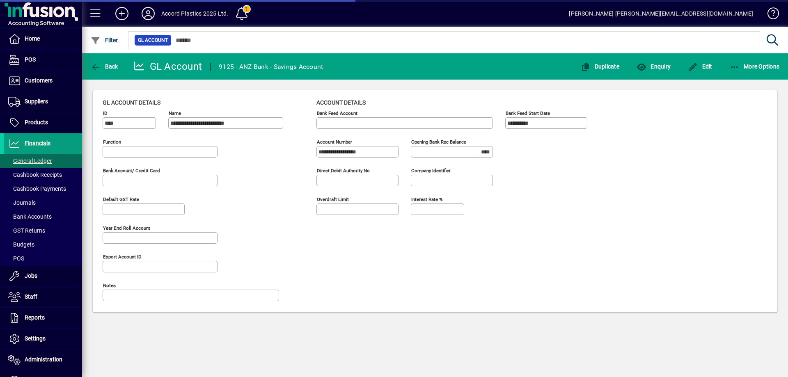
type input "**********"
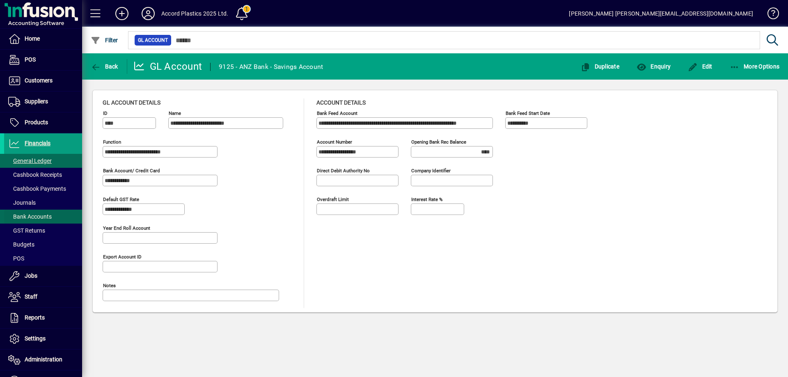
click at [28, 215] on span "Bank Accounts" at bounding box center [29, 216] width 43 height 7
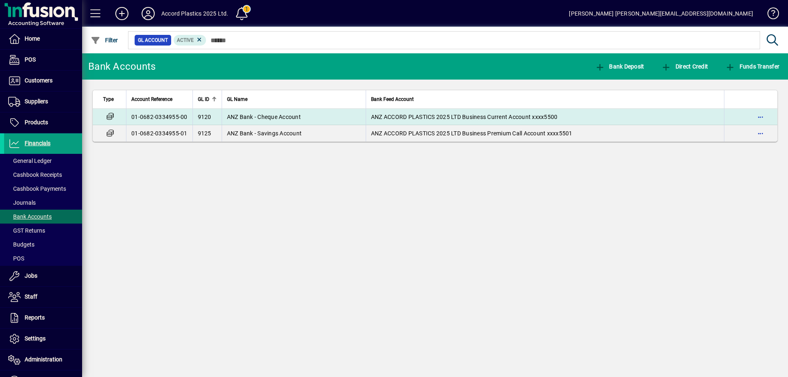
click at [311, 121] on td "ANZ Bank - Cheque Account" at bounding box center [294, 117] width 144 height 16
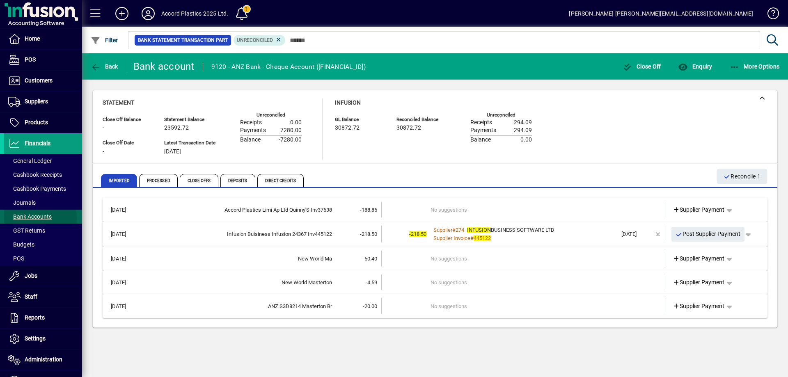
click at [34, 218] on span "Bank Accounts" at bounding box center [29, 216] width 43 height 7
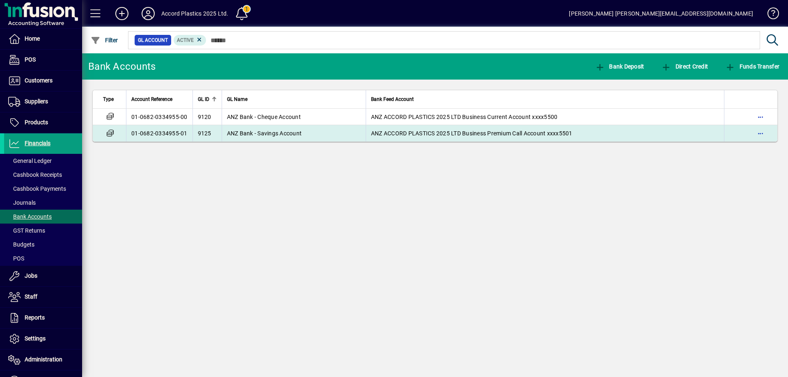
click at [241, 138] on td "ANZ Bank - Savings Account" at bounding box center [294, 133] width 144 height 16
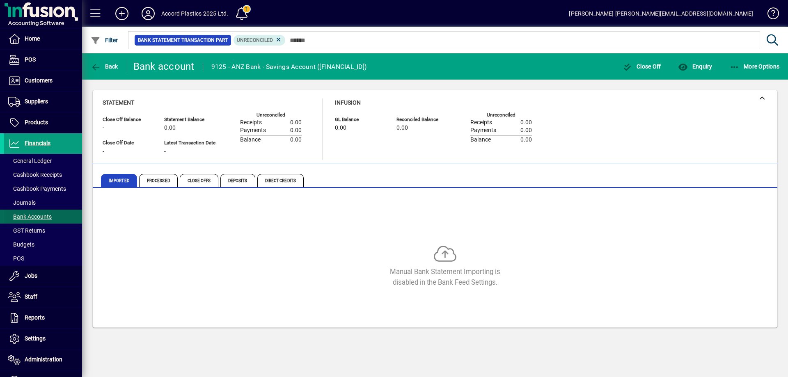
click at [27, 215] on span "Bank Accounts" at bounding box center [29, 216] width 43 height 7
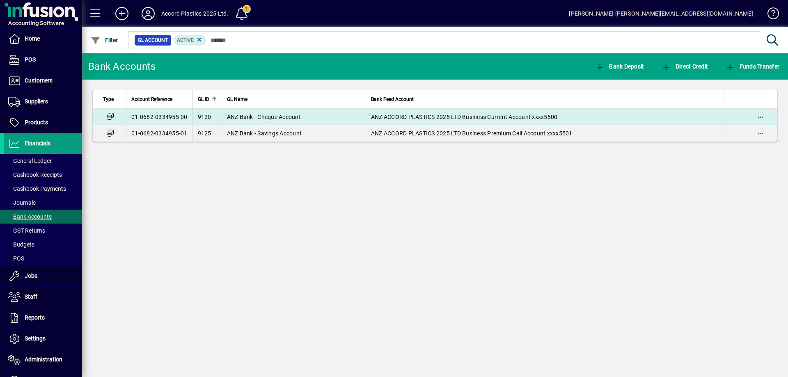
click at [288, 118] on span "ANZ Bank - Cheque Account" at bounding box center [264, 117] width 74 height 7
